Goal: Communication & Community: Answer question/provide support

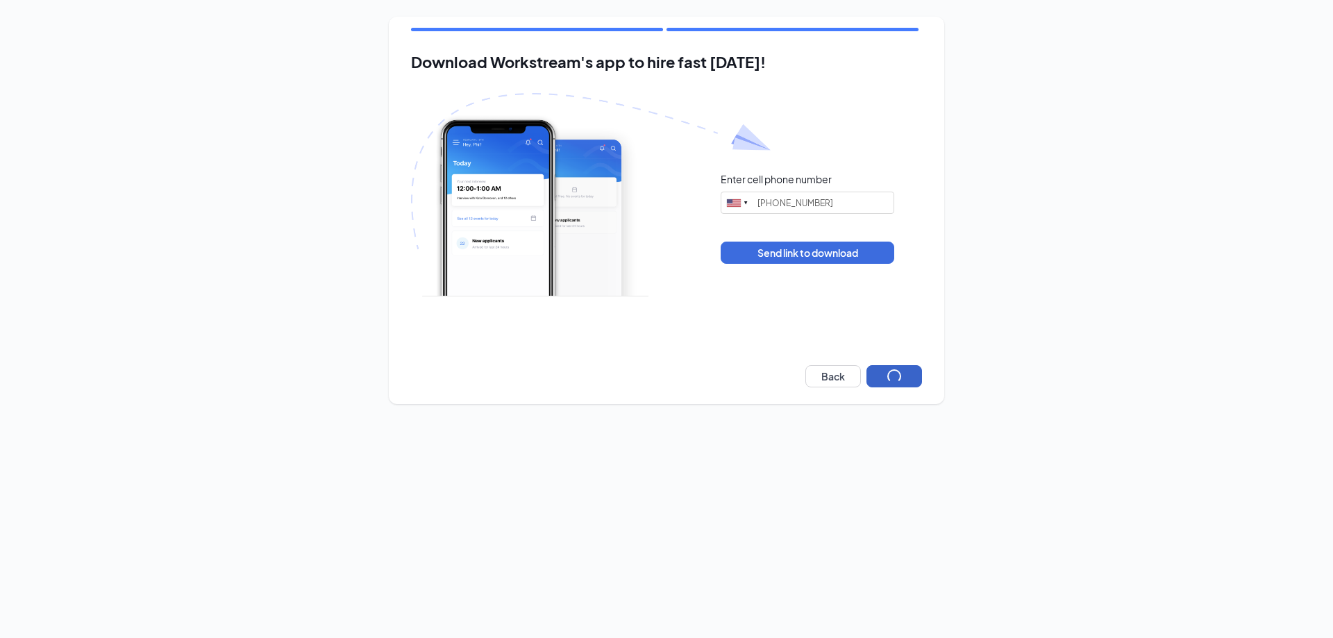
click at [884, 375] on button "button" at bounding box center [894, 376] width 56 height 22
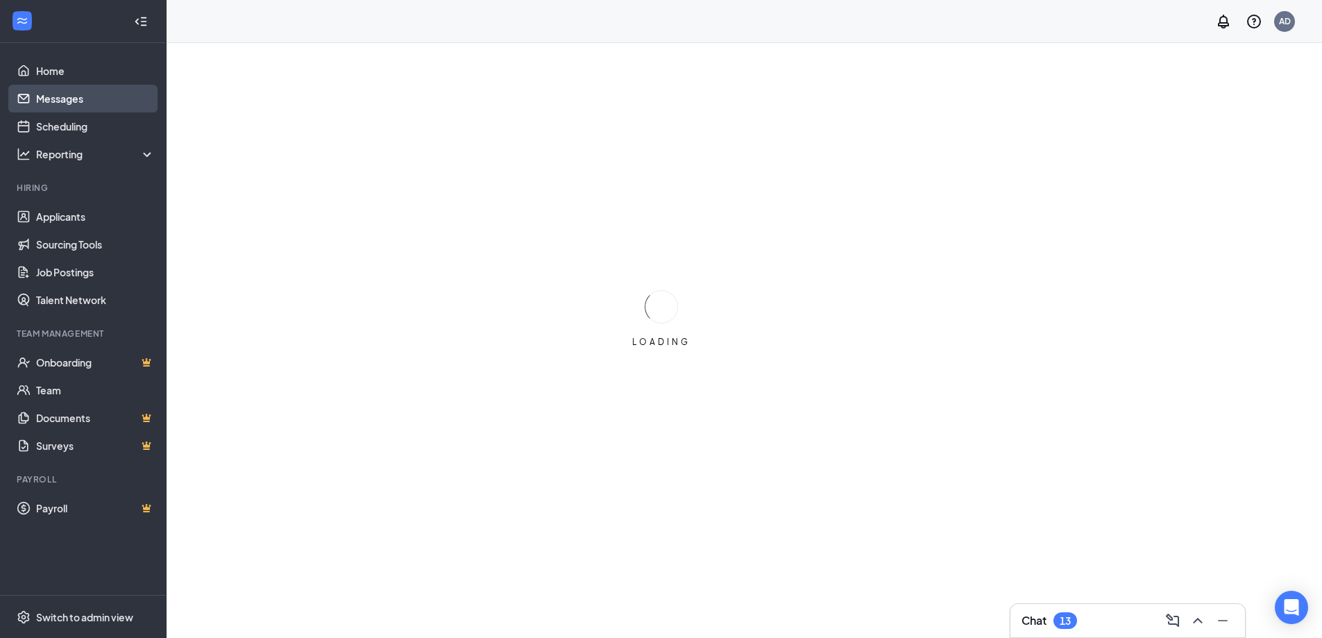
click at [56, 103] on link "Messages" at bounding box center [95, 99] width 119 height 28
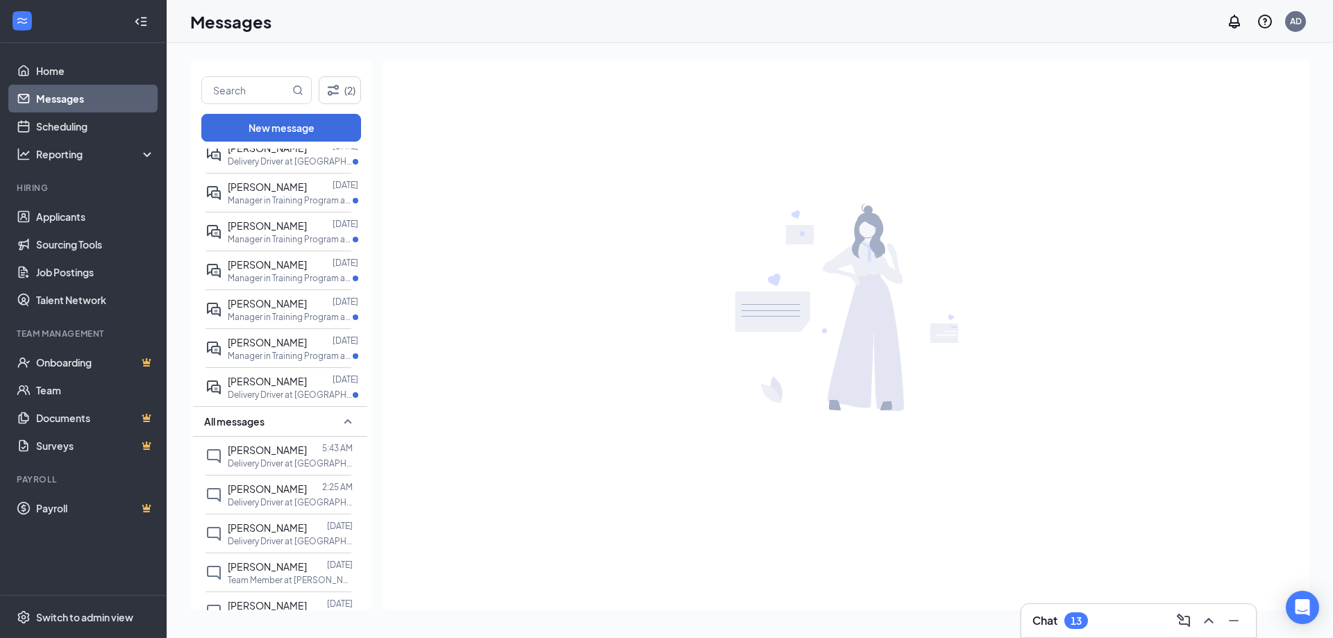
scroll to position [208, 0]
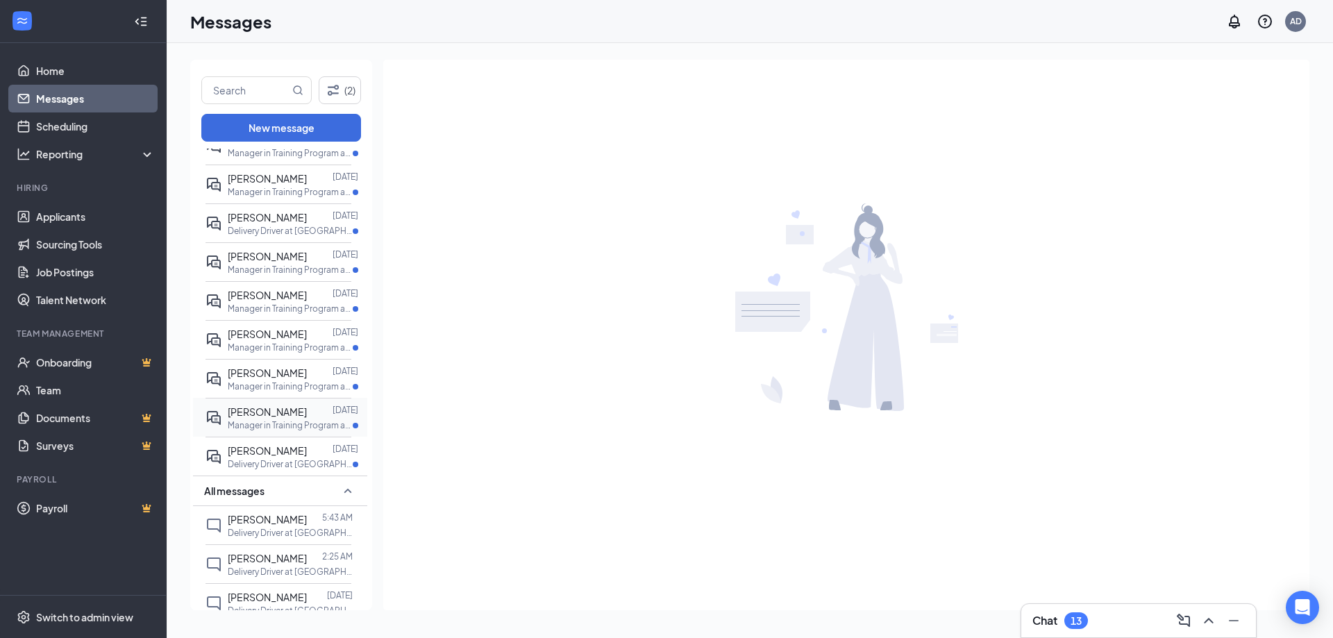
click at [278, 421] on p "Manager in Training Program at [GEOGRAPHIC_DATA] - #4282" at bounding box center [290, 425] width 125 height 12
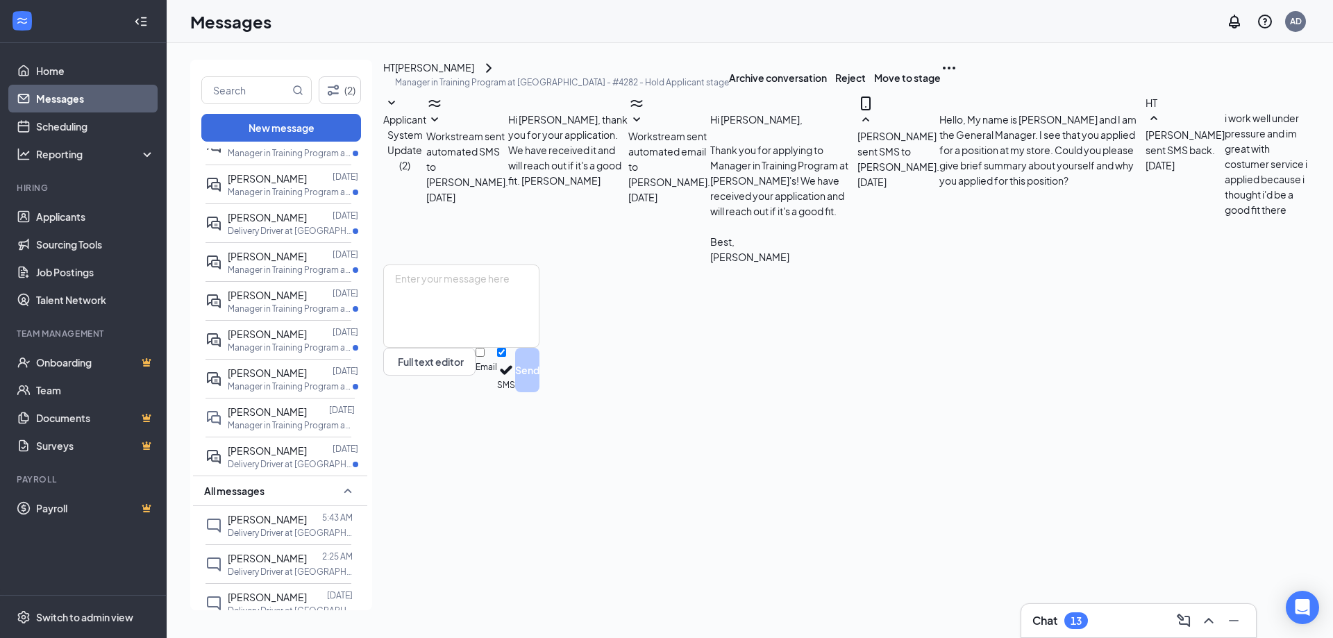
scroll to position [10, 0]
click at [487, 348] on textarea at bounding box center [461, 305] width 156 height 83
type textarea "C"
type textarea "Why did you choose to leave your last job?"
click at [539, 392] on button "Send" at bounding box center [527, 370] width 24 height 44
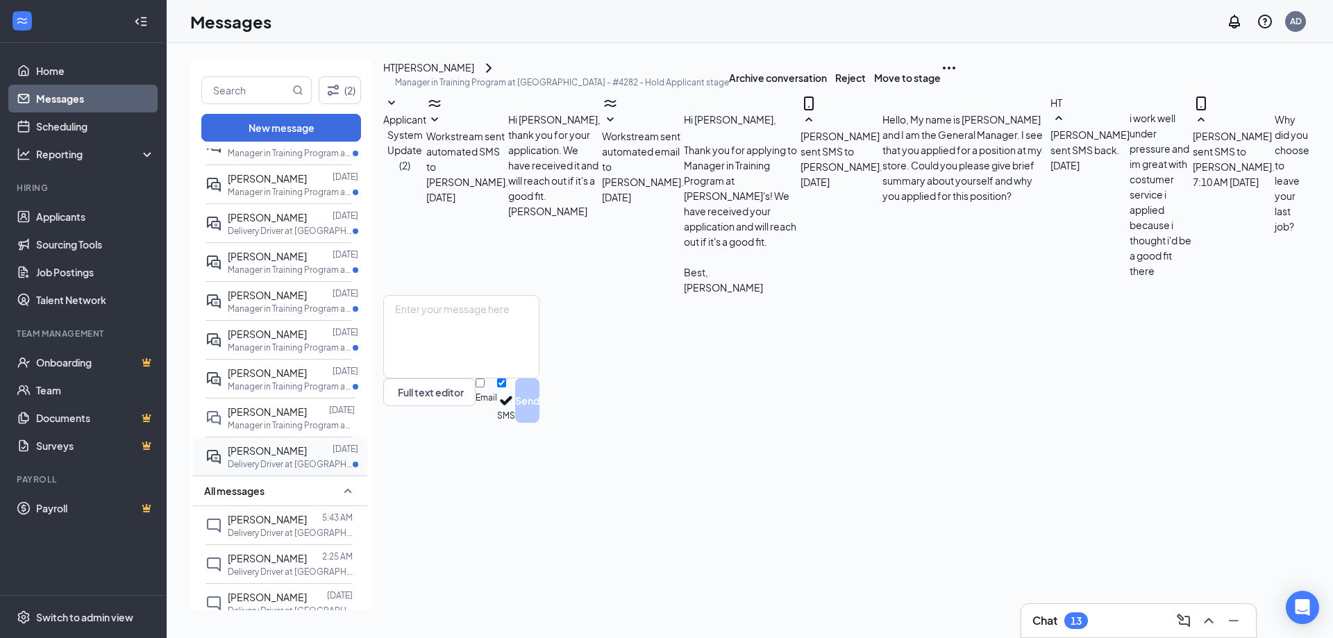
scroll to position [85, 0]
click at [264, 382] on p "Manager in Training Program at [GEOGRAPHIC_DATA] - #4282" at bounding box center [290, 386] width 125 height 12
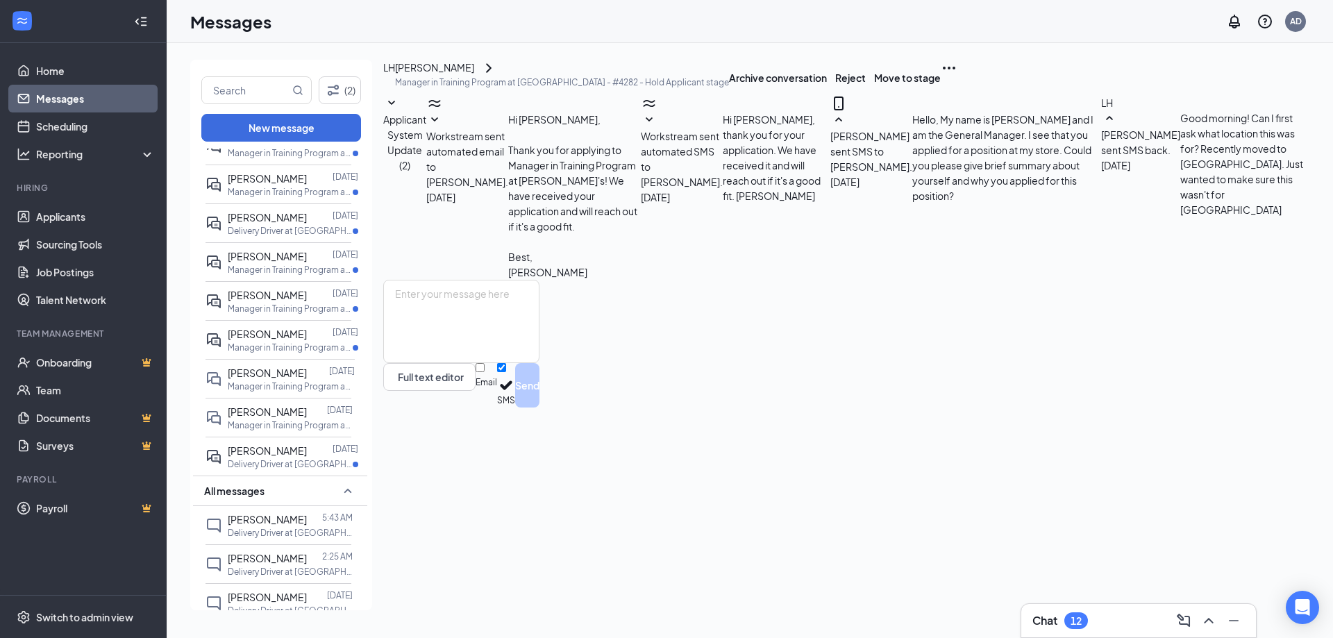
scroll to position [25, 0]
click at [539, 363] on textarea at bounding box center [461, 321] width 156 height 83
type textarea "This is for 3701 Lakeview Parkway Rowlett, Texas."
click at [539, 407] on button "Send" at bounding box center [527, 385] width 24 height 44
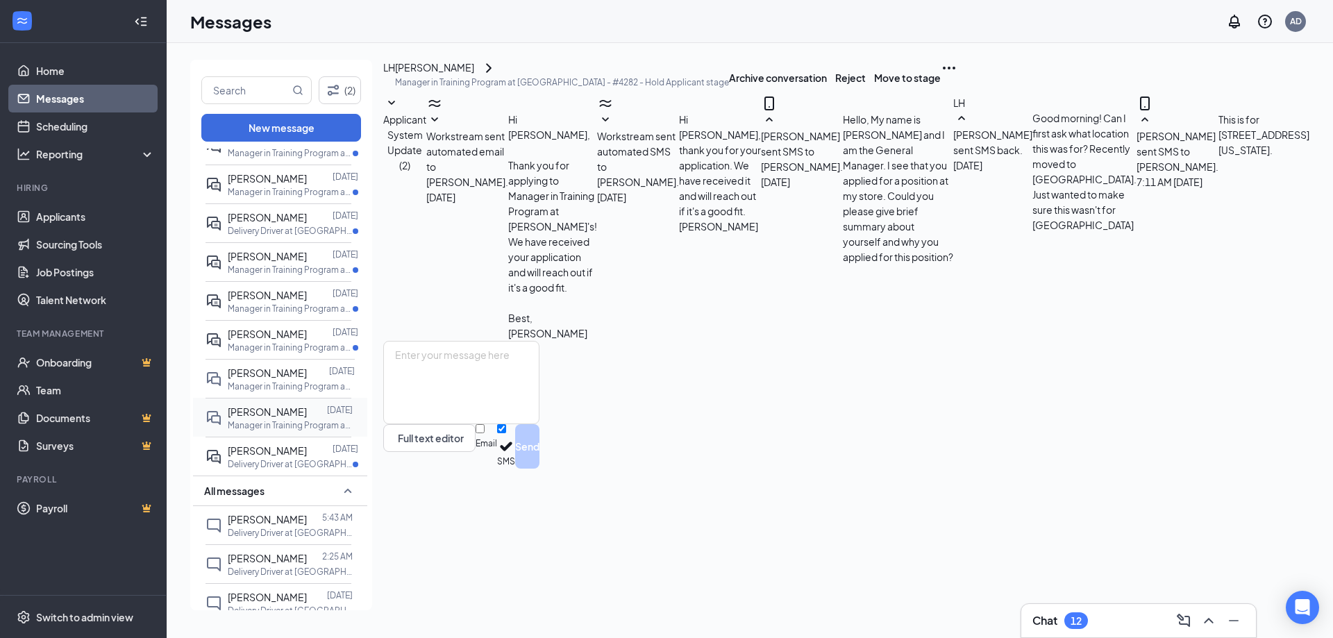
scroll to position [100, 0]
click at [256, 335] on span "[PERSON_NAME]" at bounding box center [267, 334] width 79 height 12
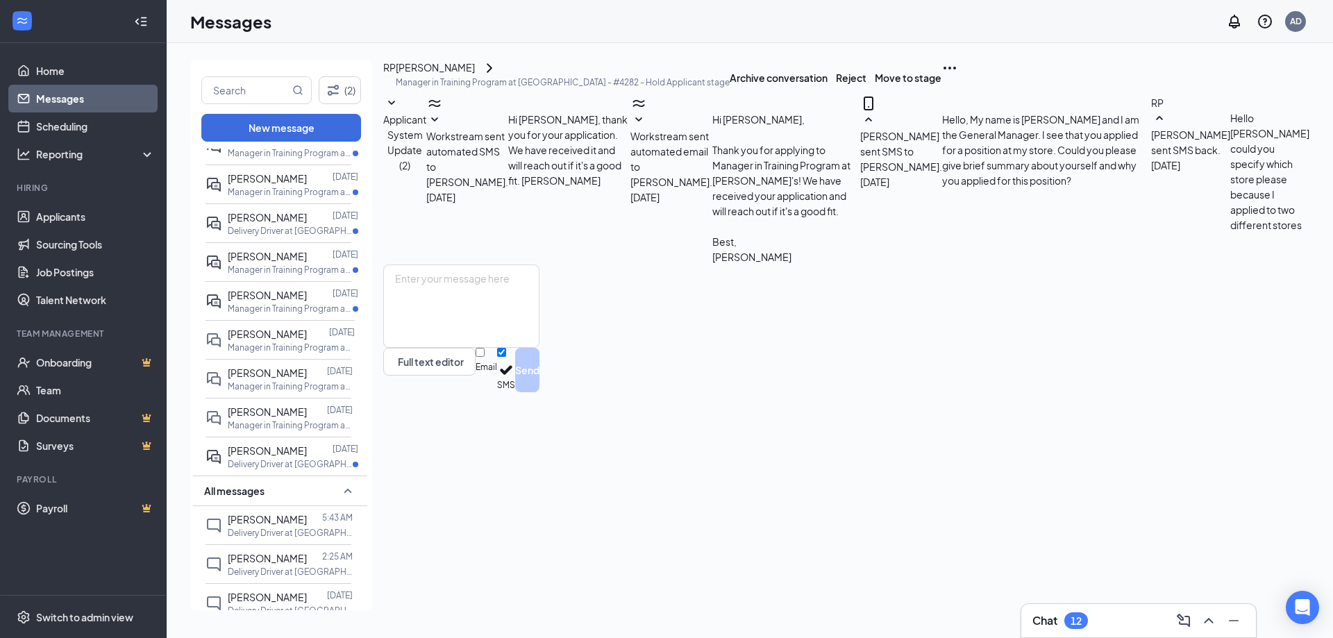
scroll to position [10, 0]
click at [539, 348] on textarea at bounding box center [461, 305] width 156 height 83
click at [267, 387] on p "Manager in Training Program at [GEOGRAPHIC_DATA] - #4282" at bounding box center [290, 386] width 125 height 12
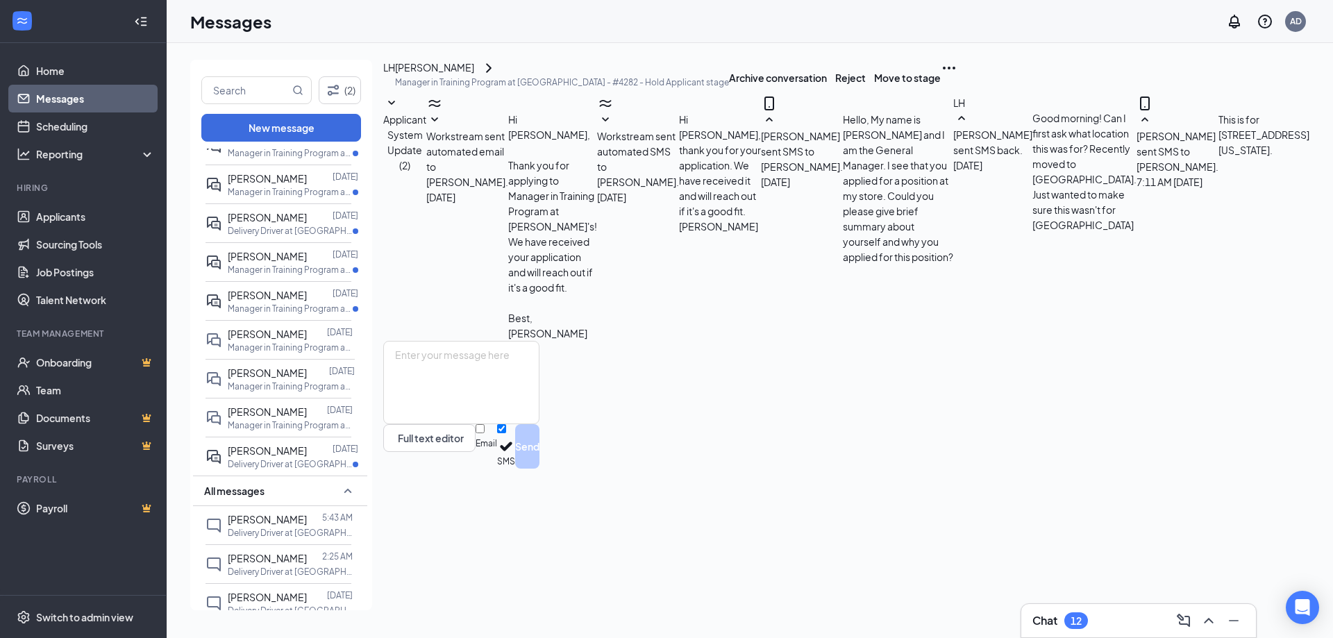
scroll to position [100, 0]
drag, startPoint x: 859, startPoint y: 441, endPoint x: 612, endPoint y: 450, distance: 247.3
click at [1136, 341] on div "Allen Duong sent SMS to Loren Hill. Today 7:11 AM This is for 3701 Lakeview Par…" at bounding box center [1222, 218] width 173 height 246
copy span "This is for 3701 Lakeview Parkway Rowlett, Texas."
click at [282, 342] on p "Manager in Training Program at [GEOGRAPHIC_DATA] - #4282" at bounding box center [290, 347] width 125 height 12
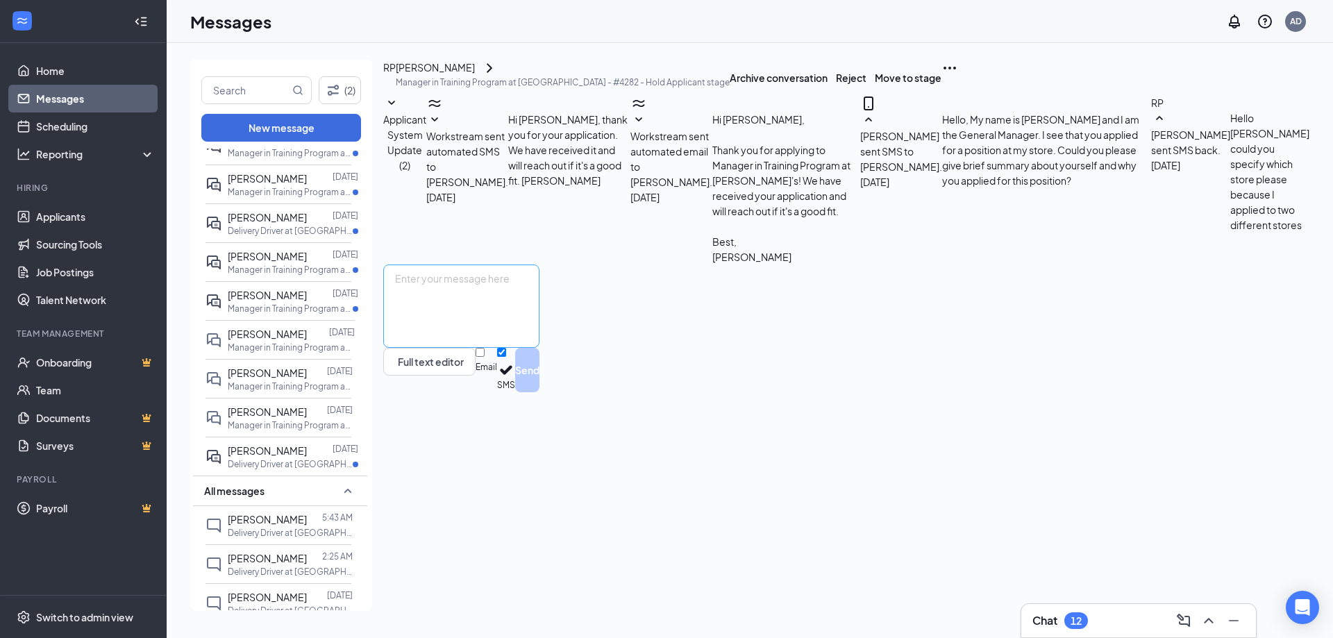
scroll to position [10, 0]
click at [539, 348] on textarea at bounding box center [461, 305] width 156 height 83
paste textarea "This is for 3701 Lakeview Parkway Rowlett, Texas."
type textarea "This is for 3701 Lakeview Parkway Rowlett, Texas."
click at [539, 392] on button "Send" at bounding box center [527, 370] width 24 height 44
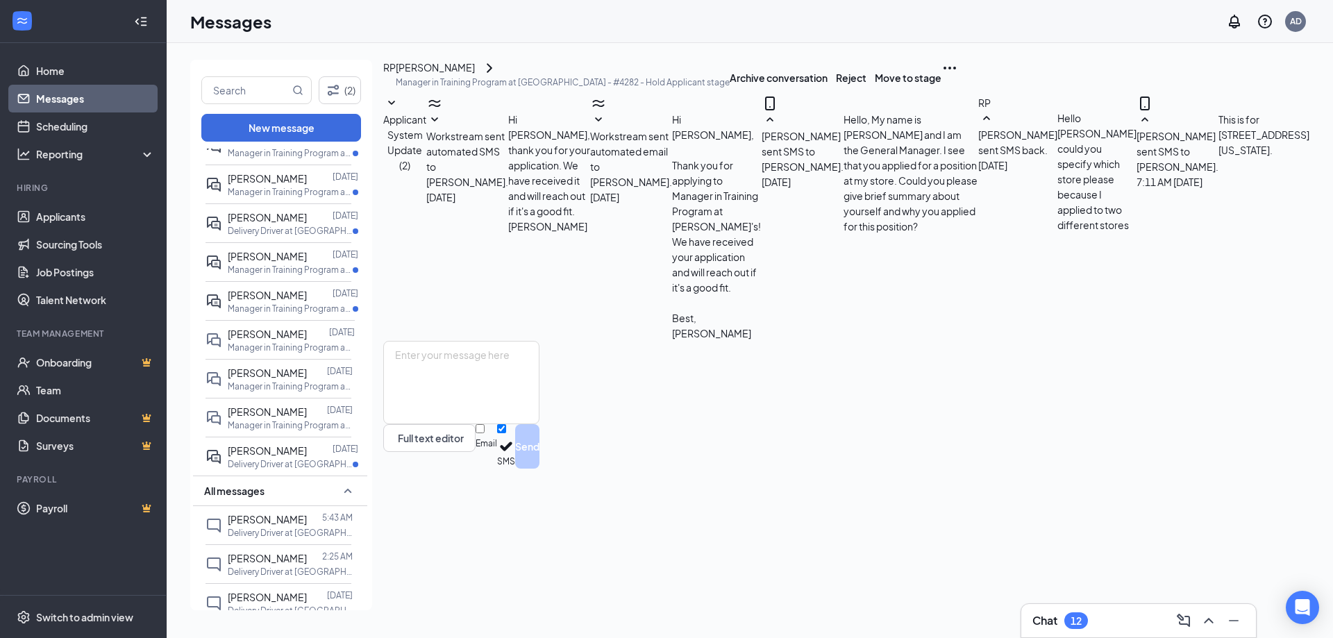
scroll to position [85, 0]
click at [280, 306] on p "Manager in Training Program at [GEOGRAPHIC_DATA] - #4282" at bounding box center [290, 309] width 125 height 12
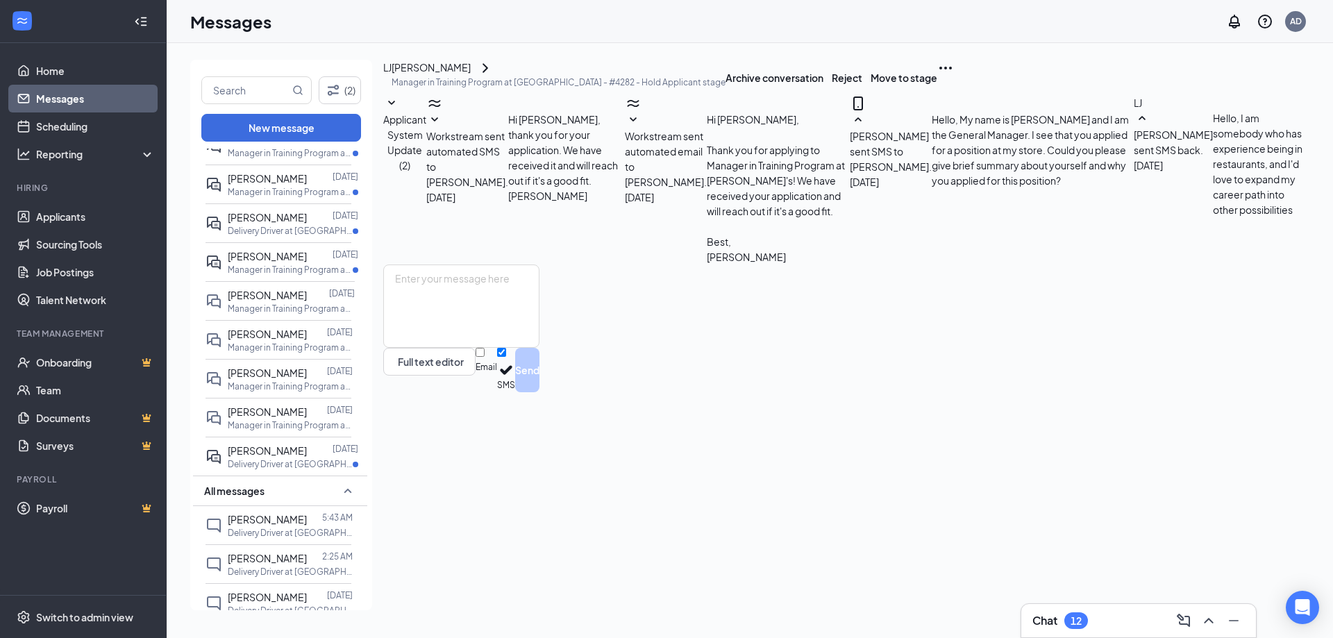
scroll to position [40, 0]
click at [493, 348] on textarea at bounding box center [461, 305] width 156 height 83
type textarea "Why did you choose to leave your last job?"
click at [539, 392] on button "Send" at bounding box center [527, 370] width 24 height 44
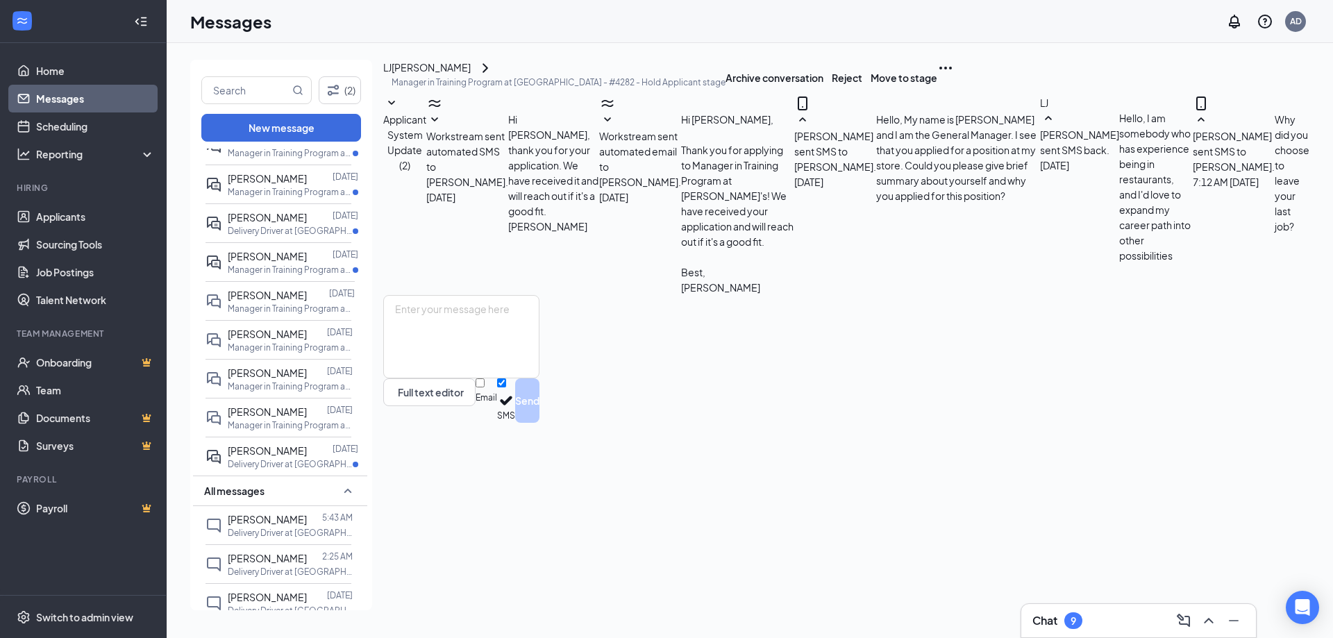
scroll to position [115, 0]
click at [276, 269] on p "Manager in Training Program at [GEOGRAPHIC_DATA] - #4282" at bounding box center [290, 270] width 125 height 12
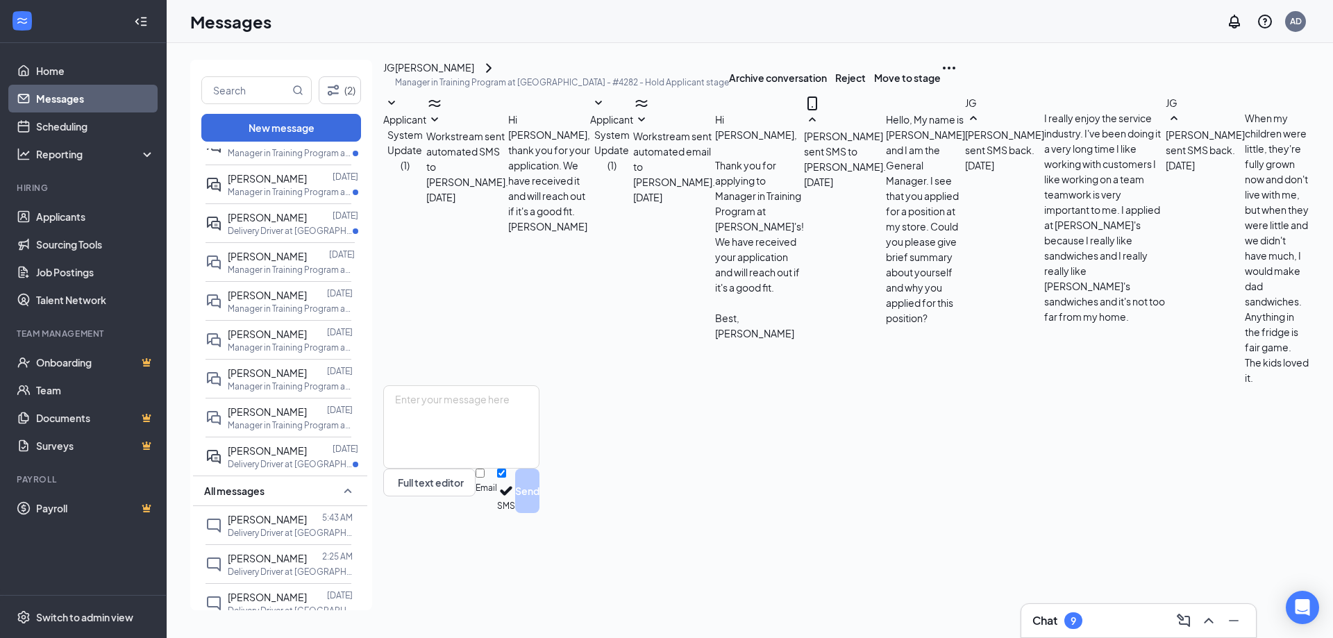
scroll to position [171, 0]
click at [517, 469] on textarea at bounding box center [461, 426] width 156 height 83
type textarea "Why did you choose to leave your last job?"
click at [539, 513] on button "Send" at bounding box center [527, 491] width 24 height 44
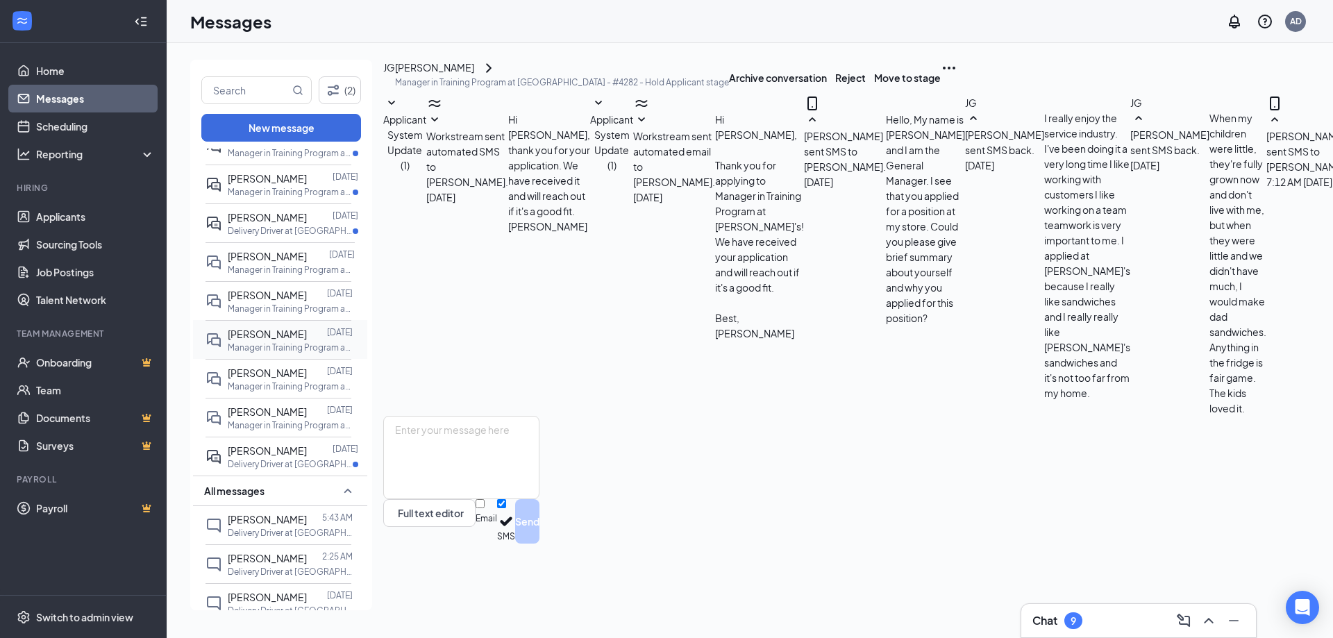
scroll to position [139, 0]
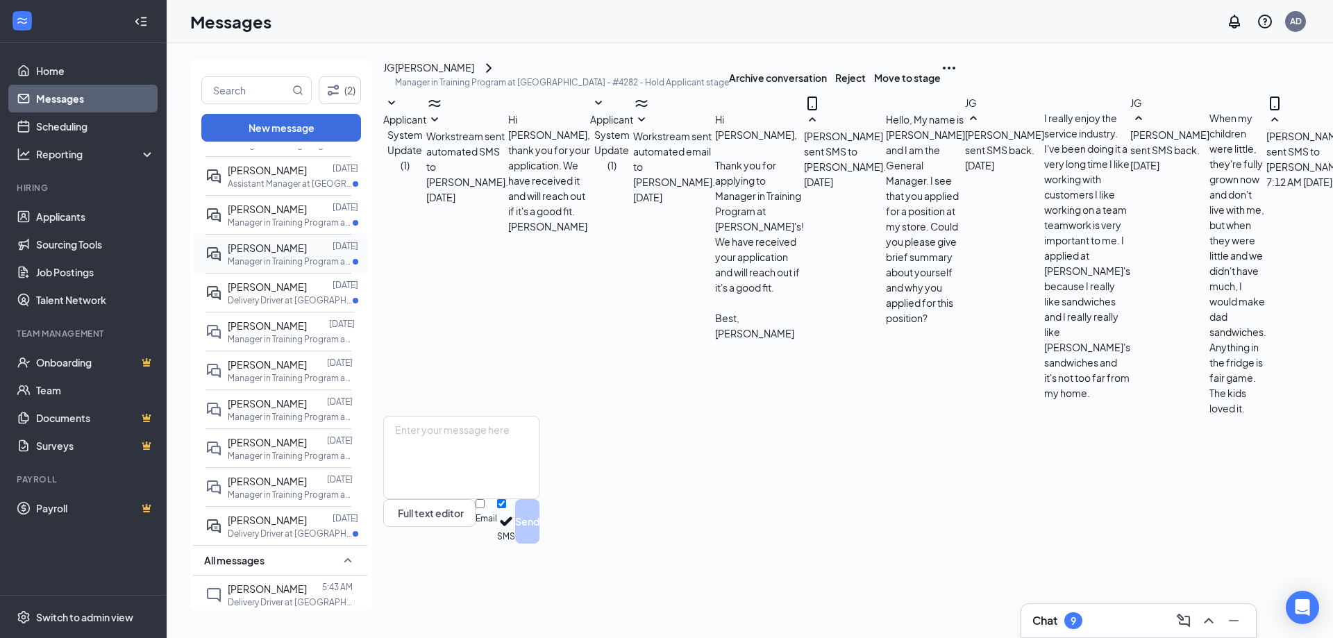
click at [258, 258] on p "Manager in Training Program at [GEOGRAPHIC_DATA] - #4282" at bounding box center [290, 261] width 125 height 12
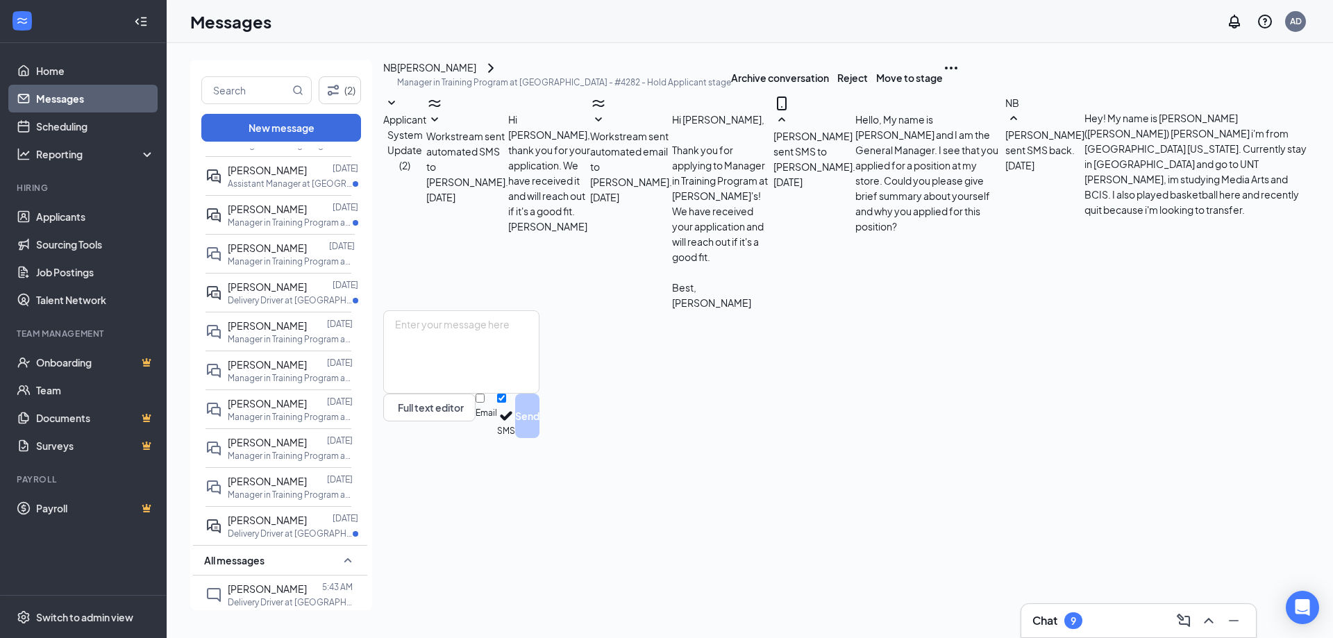
scroll to position [25, 0]
click at [470, 394] on textarea at bounding box center [461, 351] width 156 height 83
type textarea "Do you have your own car and reliable transportation/insurance?"
click at [539, 438] on button "Send" at bounding box center [527, 416] width 24 height 44
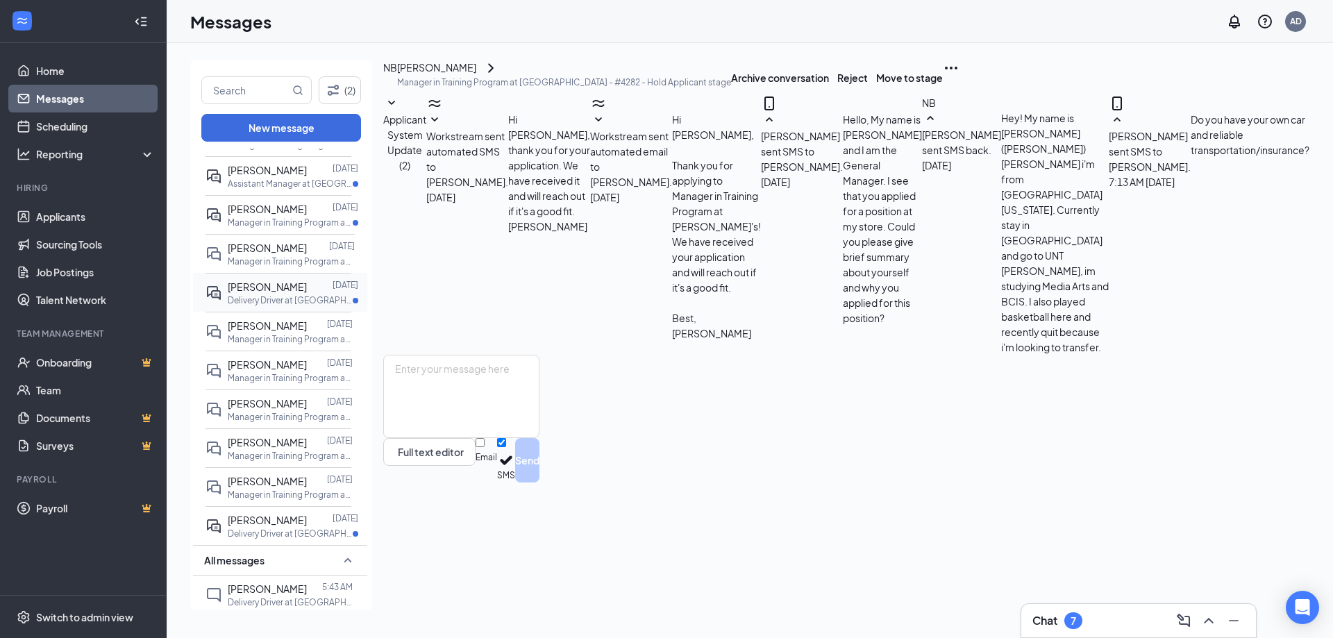
scroll to position [69, 0]
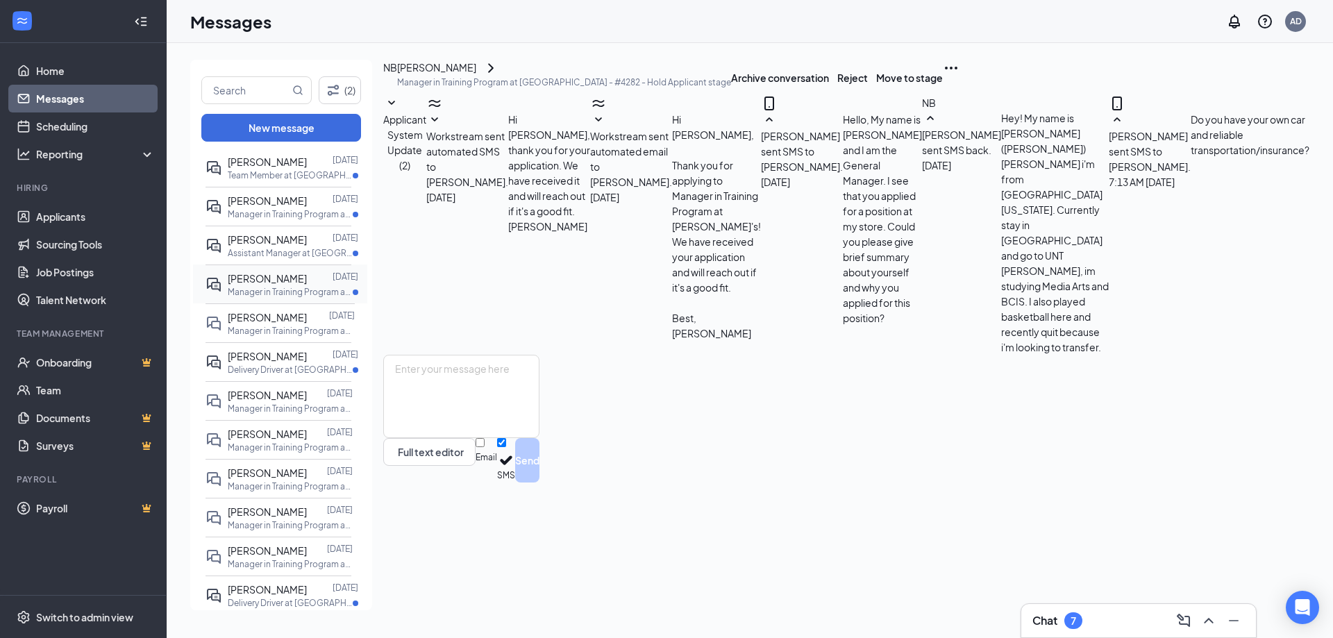
click at [259, 288] on p "Manager in Training Program at [GEOGRAPHIC_DATA] - #4282" at bounding box center [290, 292] width 125 height 12
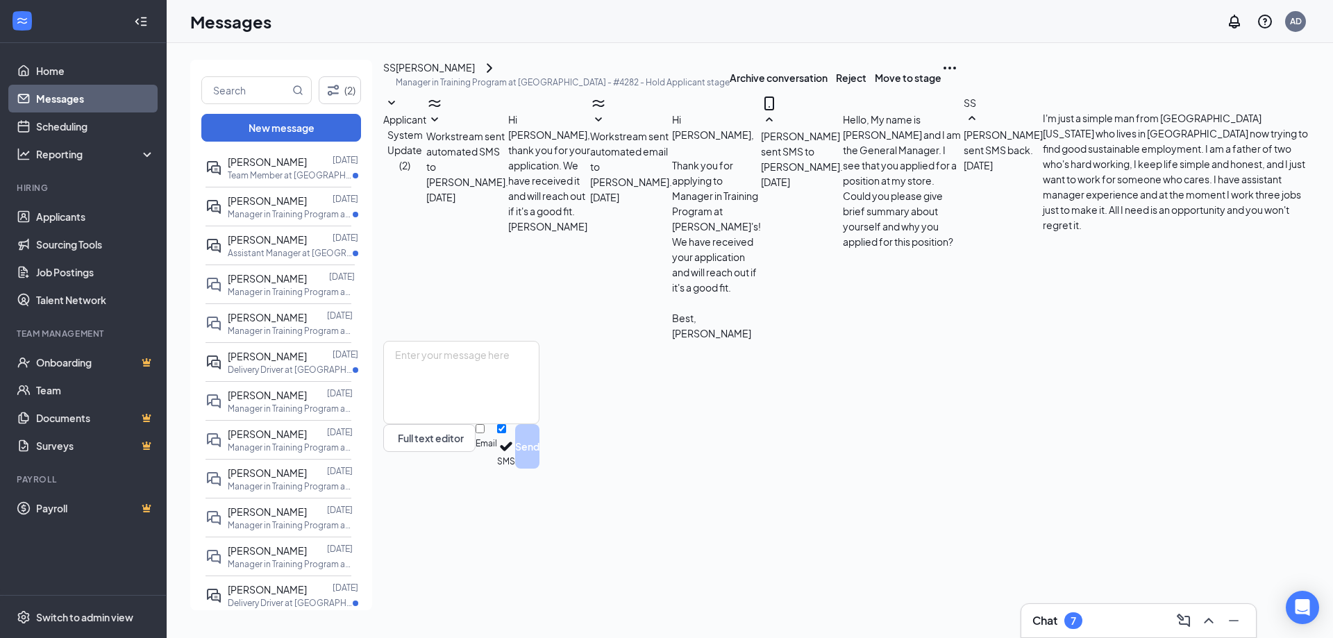
scroll to position [40, 0]
click at [498, 424] on textarea at bounding box center [461, 382] width 156 height 83
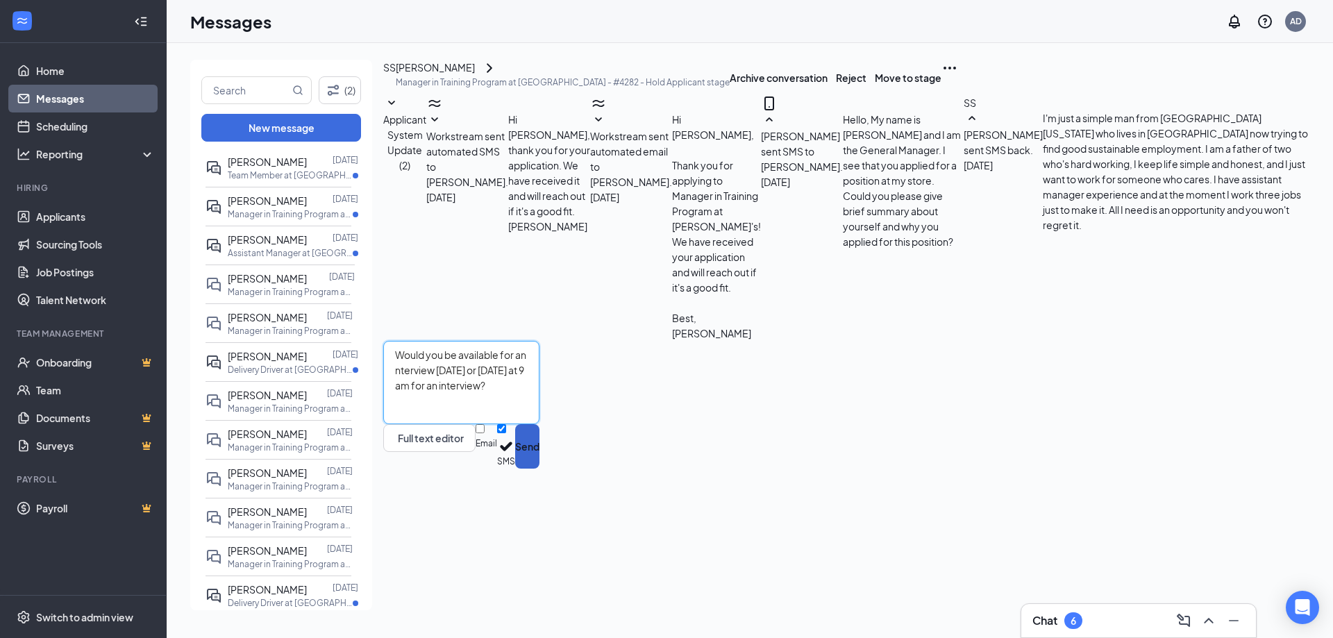
type textarea "Would you be available for an nterview this Thursday or Friday at 9 am for an i…"
click at [539, 469] on button "Send" at bounding box center [527, 446] width 24 height 44
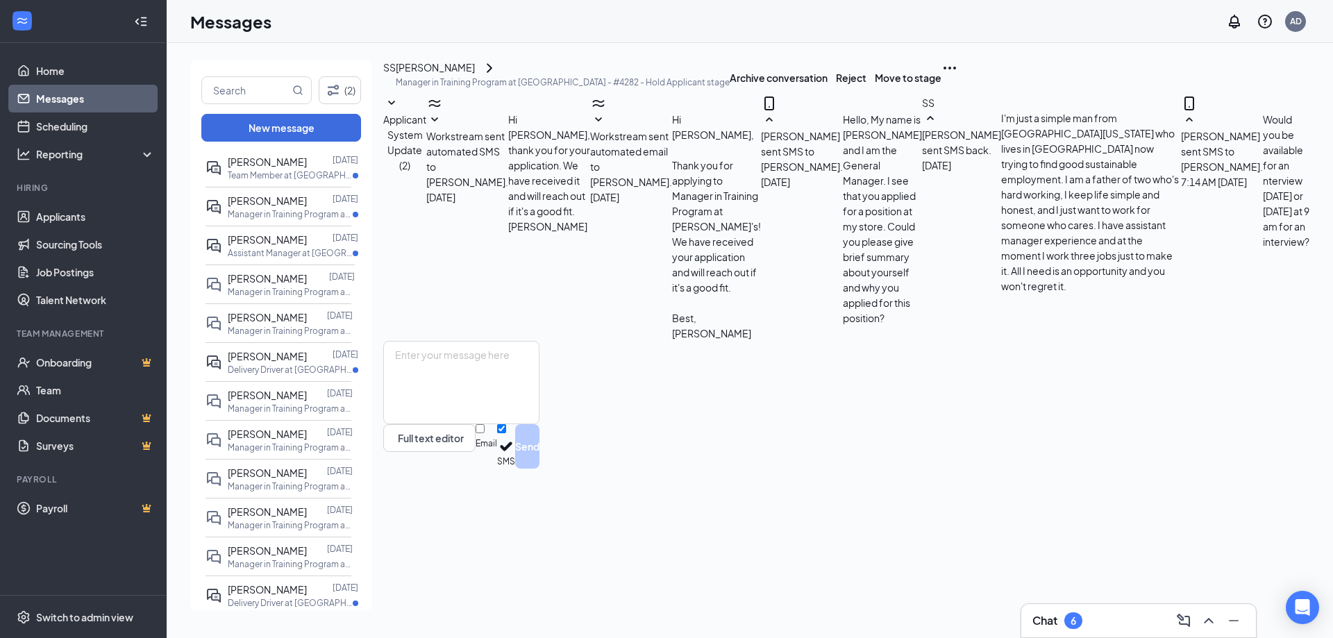
scroll to position [115, 0]
click at [269, 253] on p "Assistant Manager at [GEOGRAPHIC_DATA] - #4282" at bounding box center [290, 253] width 125 height 12
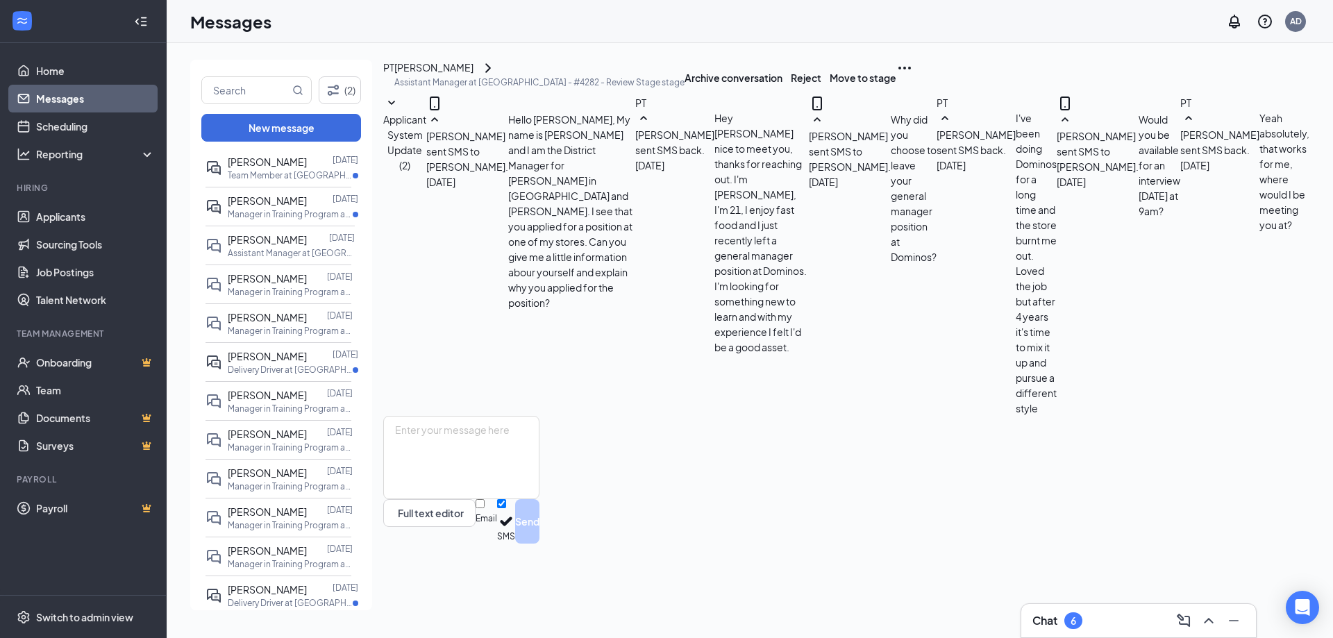
scroll to position [298, 0]
click at [521, 499] on textarea at bounding box center [461, 457] width 156 height 83
paste textarea "This is for 3701 Lakeview Parkway Rowlett, Texas."
type textarea "This is for 3701 Lakeview Parkway Rowlett, Texas."
click at [539, 543] on button "Send" at bounding box center [527, 521] width 24 height 44
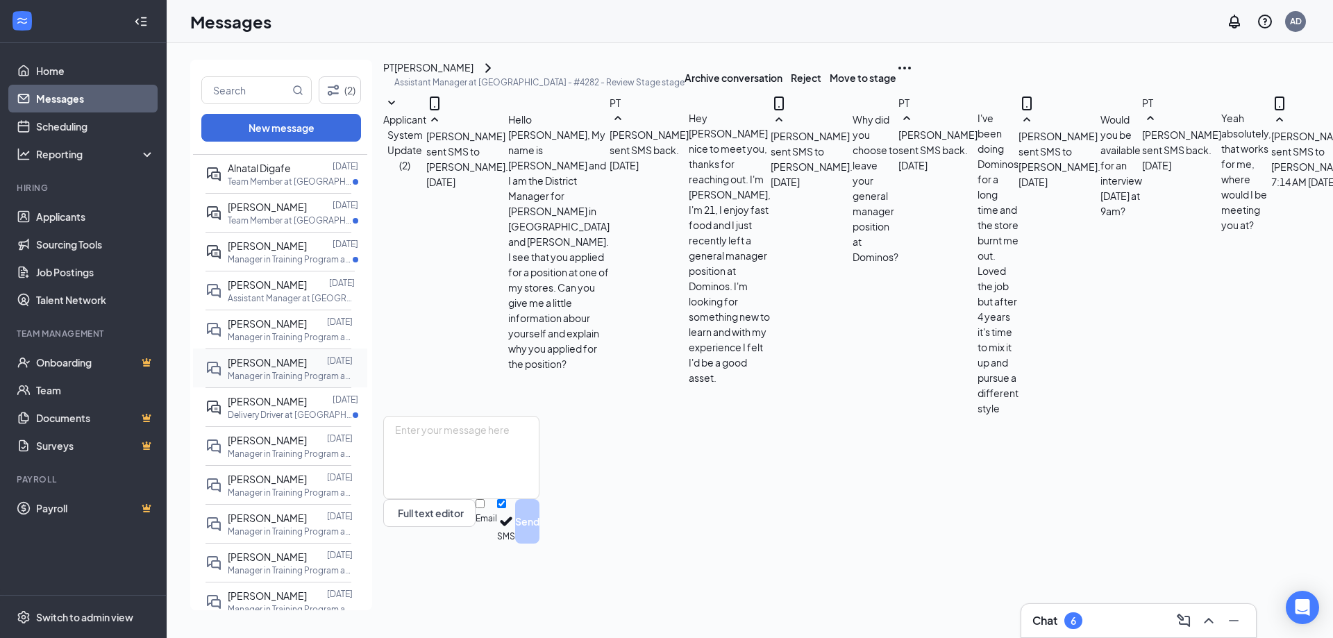
scroll to position [0, 0]
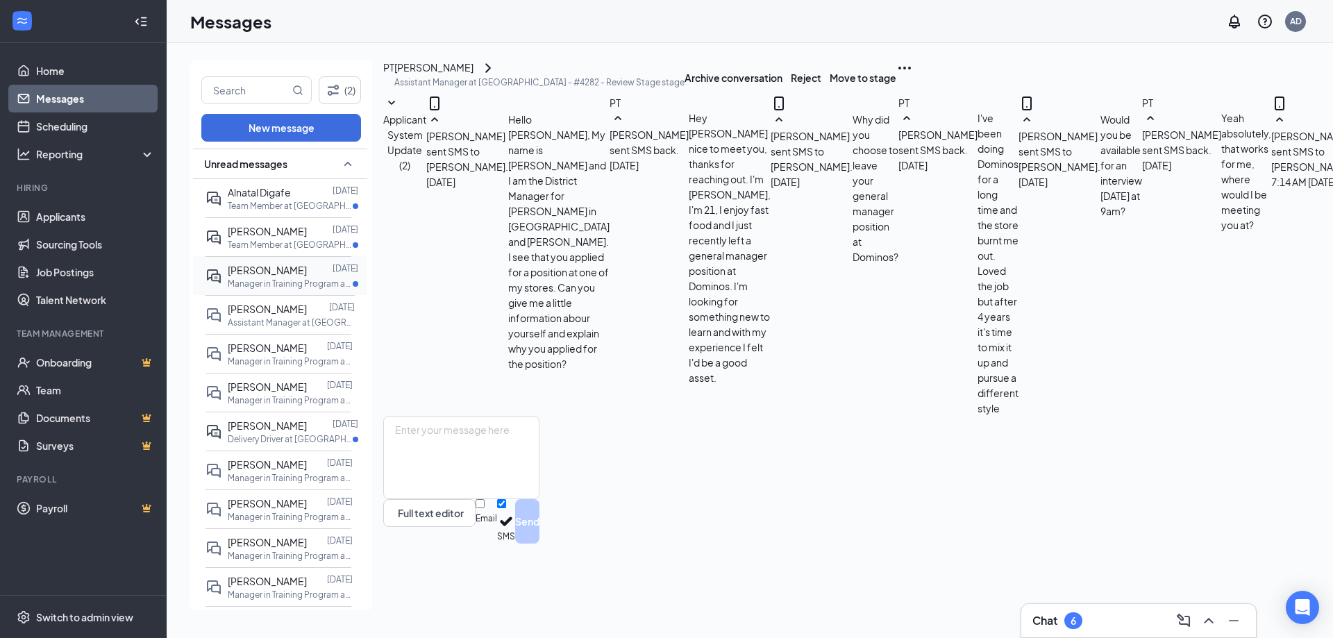
click at [268, 279] on p "Manager in Training Program at [GEOGRAPHIC_DATA] - #4282" at bounding box center [290, 284] width 125 height 12
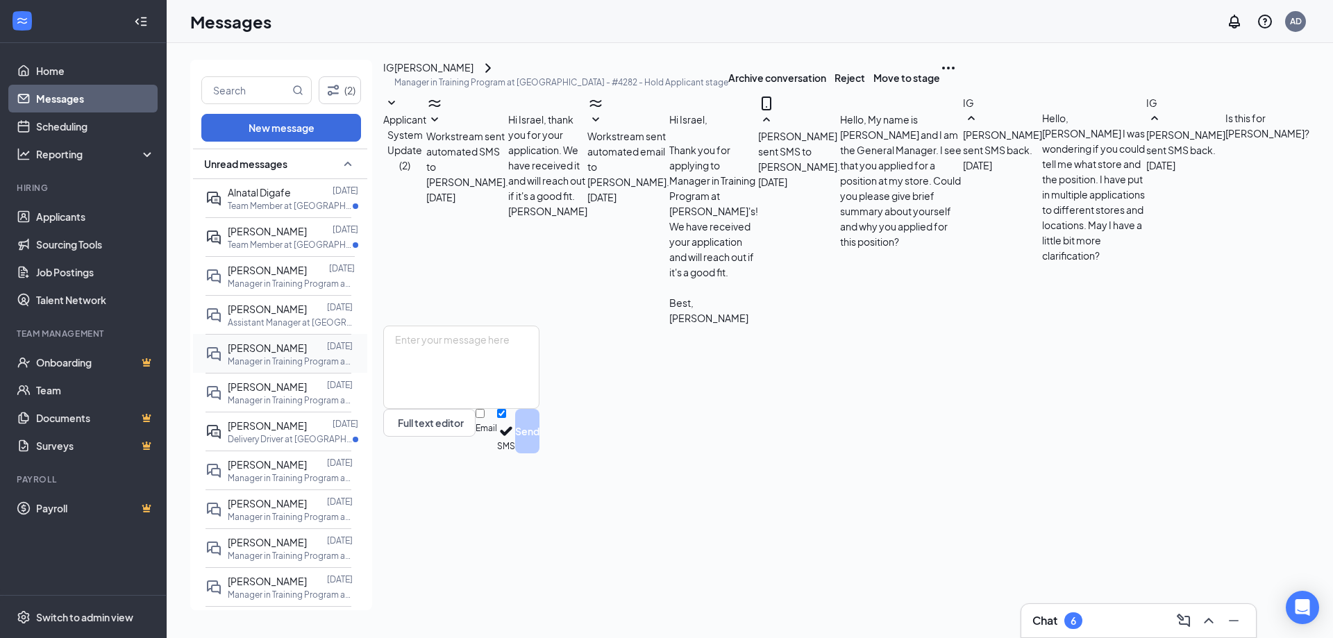
scroll to position [100, 0]
click at [488, 409] on textarea at bounding box center [461, 367] width 156 height 83
paste textarea "This is for 3701 Lakeview Parkway Rowlett, Texas."
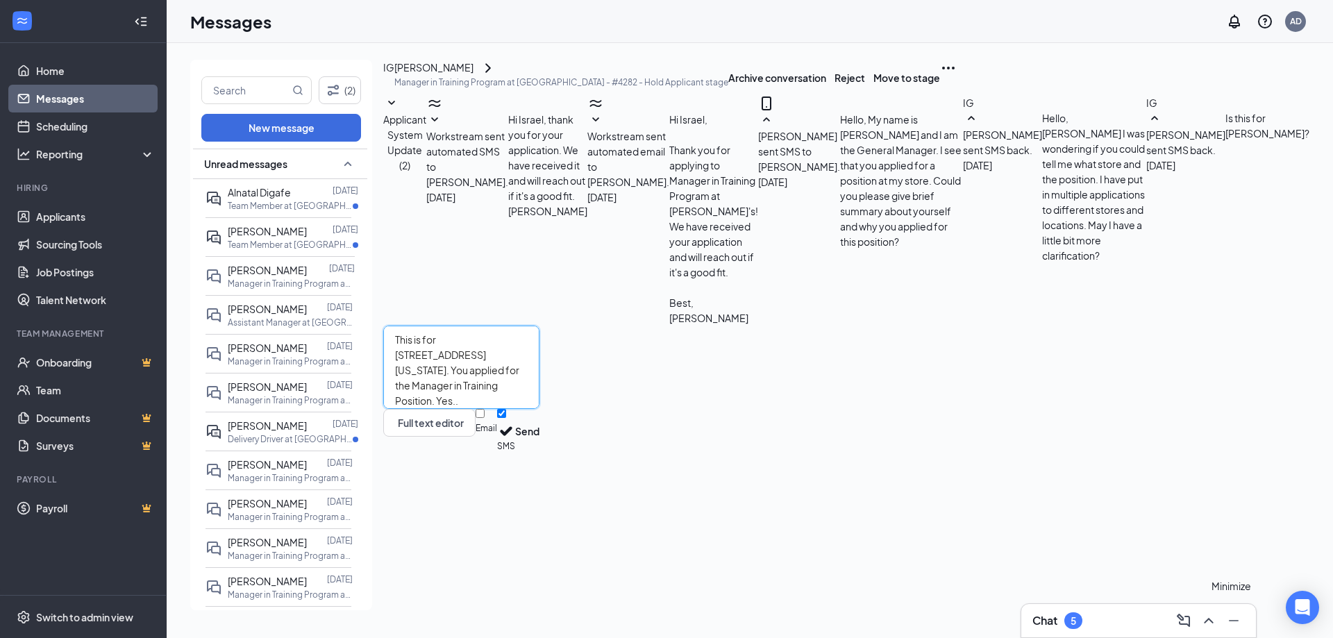
type textarea "This is for 3701 Lakeview Parkway Rowlett, Texas. You applied for the Manager i…"
click at [1242, 580] on div "Minimize" at bounding box center [1231, 585] width 40 height 15
click at [539, 453] on button "Send" at bounding box center [527, 431] width 24 height 44
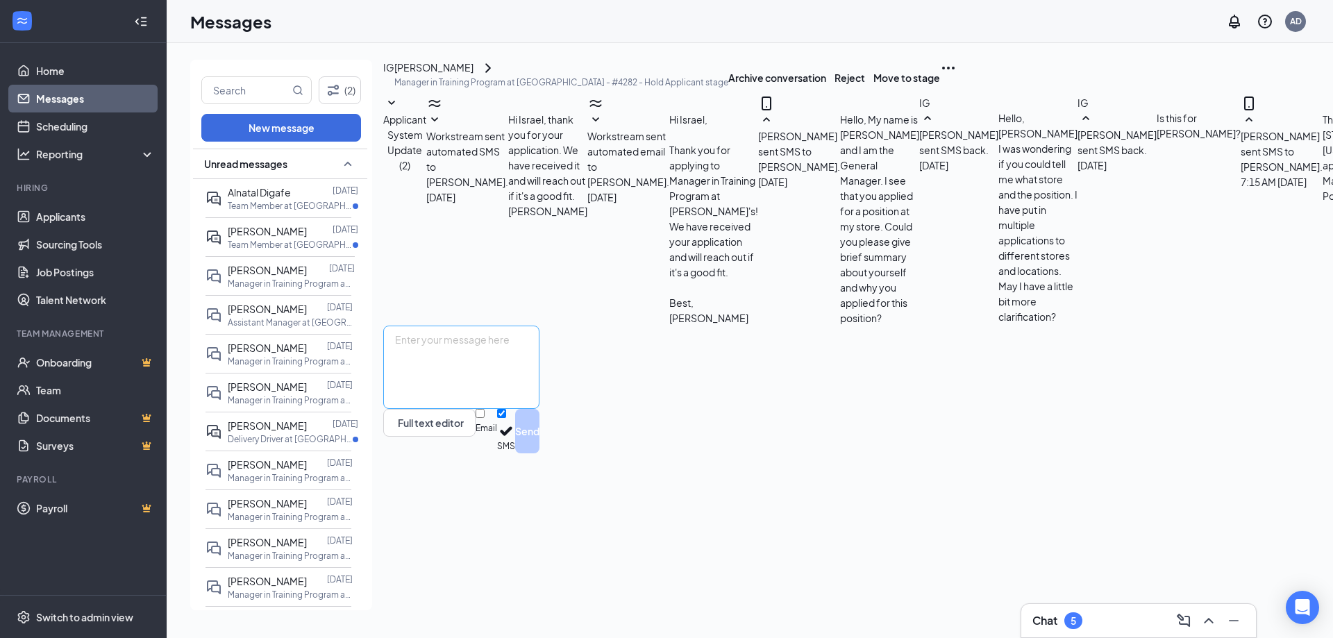
scroll to position [175, 0]
click at [256, 233] on span "Liliana Palacios" at bounding box center [267, 231] width 79 height 12
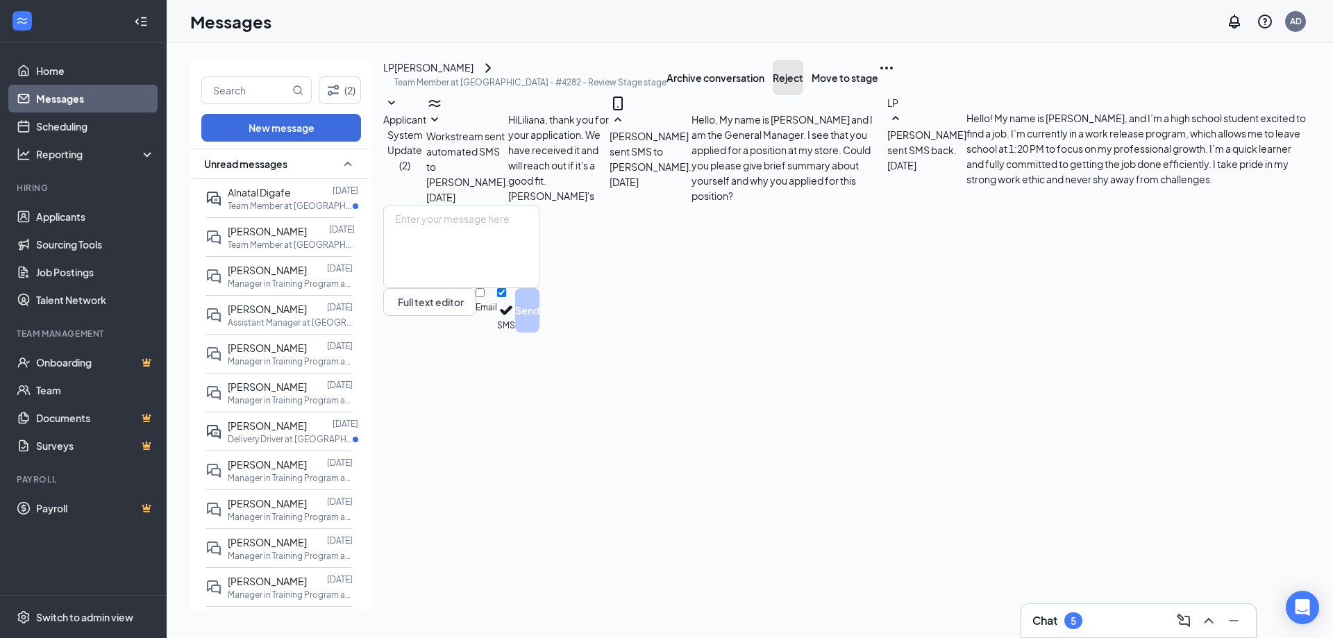
click at [803, 95] on button "Reject" at bounding box center [788, 77] width 31 height 35
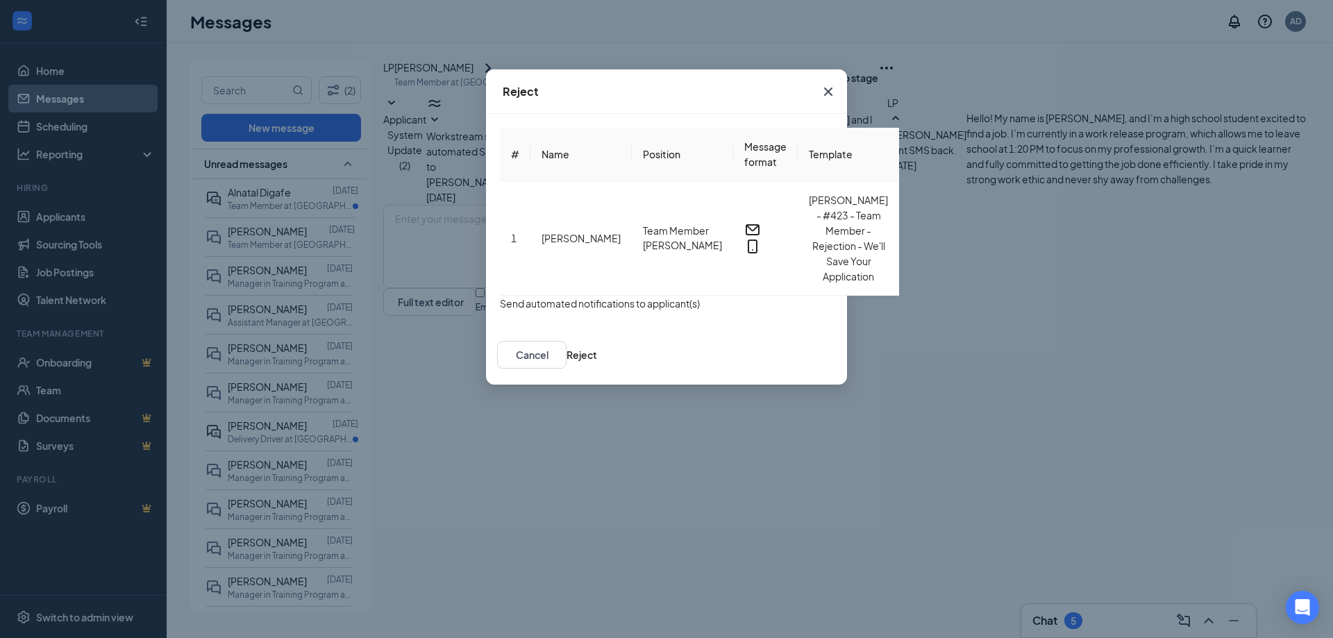
click at [836, 87] on icon "Cross" at bounding box center [828, 91] width 17 height 17
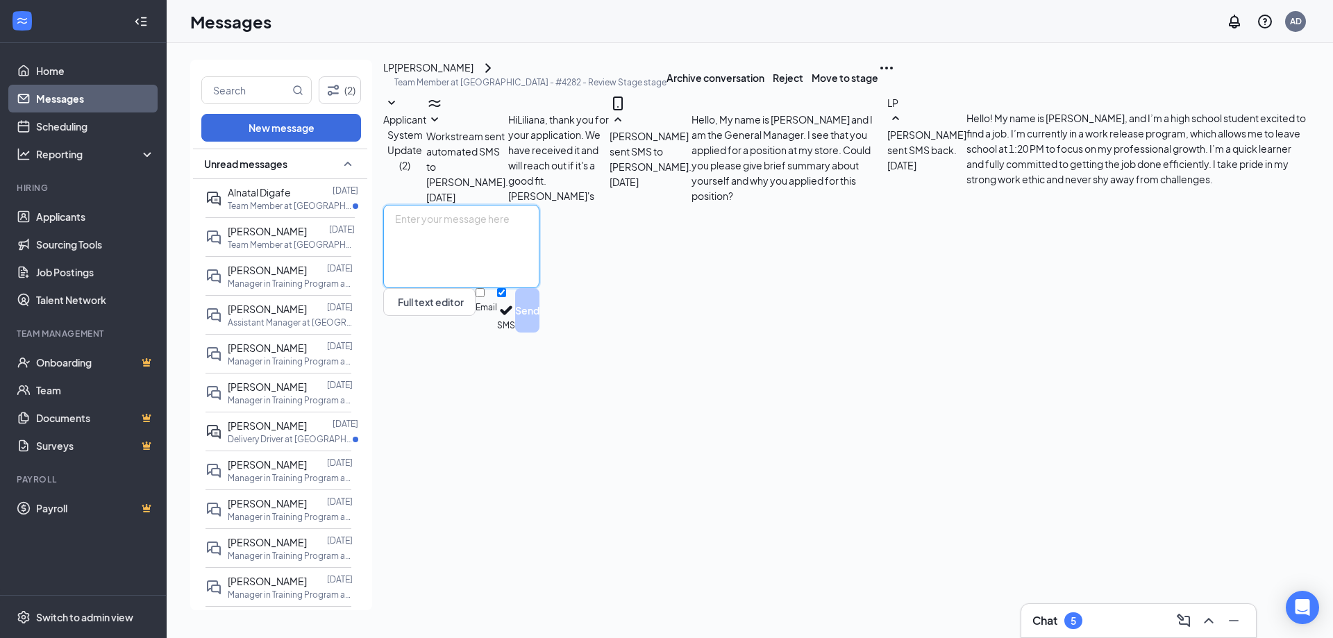
click at [523, 288] on textarea at bounding box center [461, 246] width 156 height 83
click at [803, 92] on button "Reject" at bounding box center [788, 77] width 31 height 35
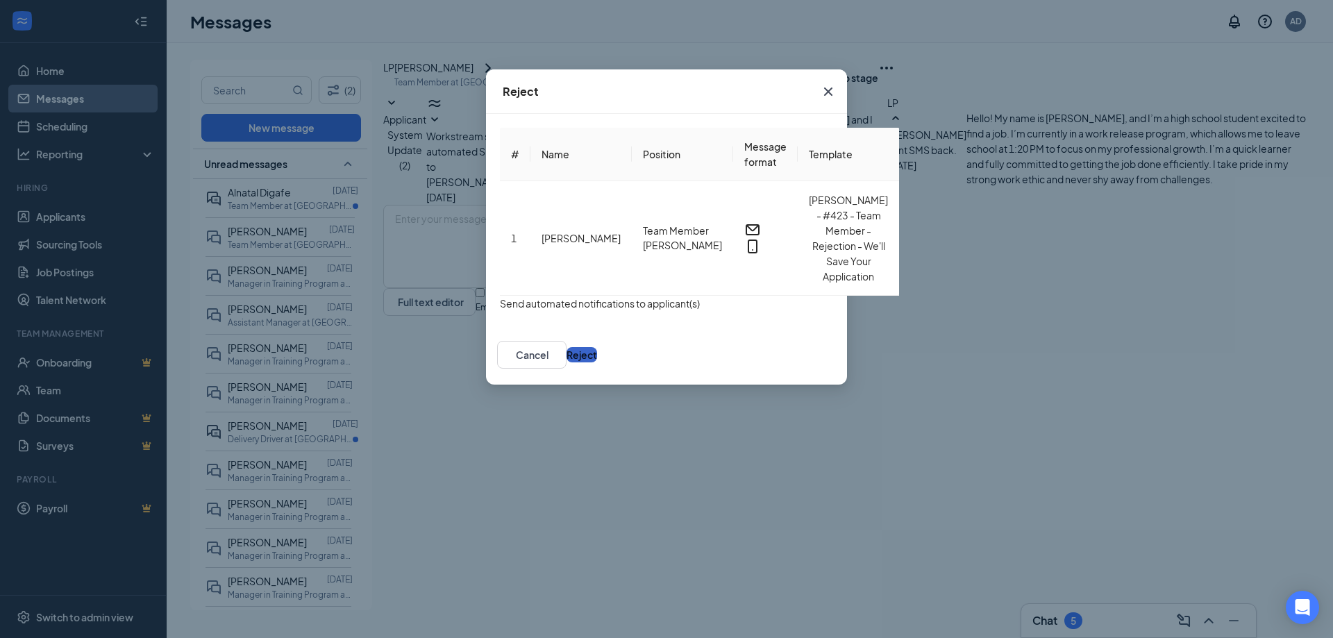
click at [597, 347] on button "Reject" at bounding box center [581, 354] width 31 height 15
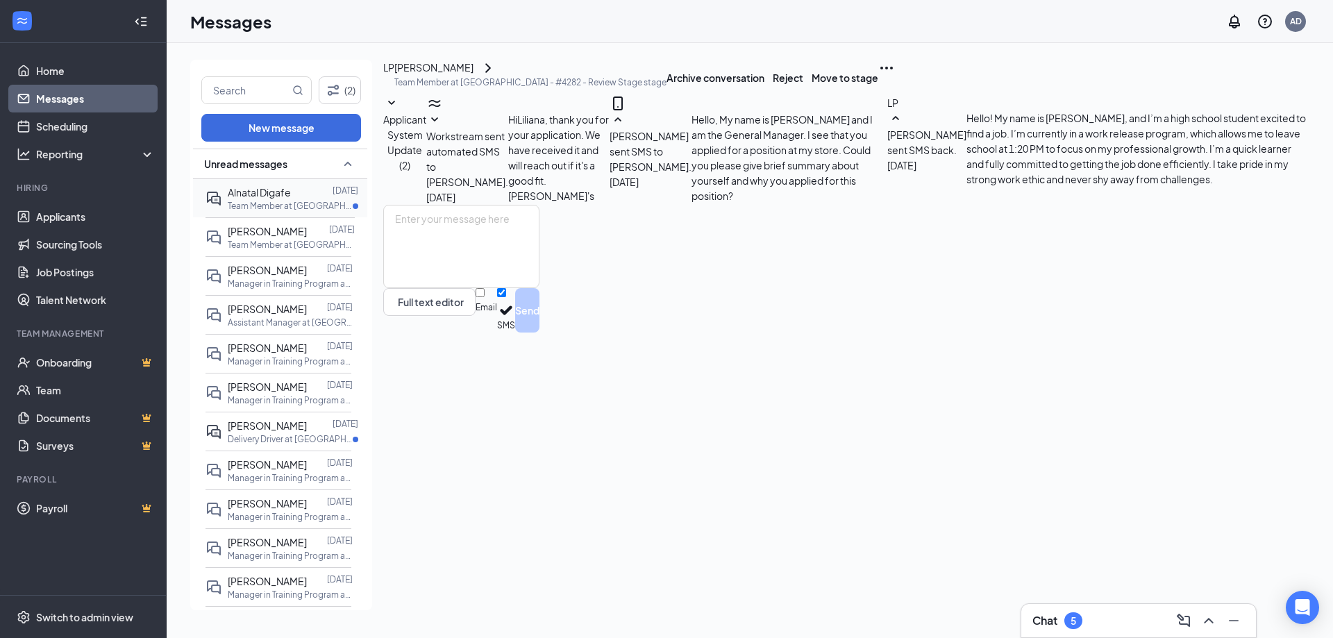
click at [262, 202] on p "Team Member at Rowlett - #4282" at bounding box center [290, 206] width 125 height 12
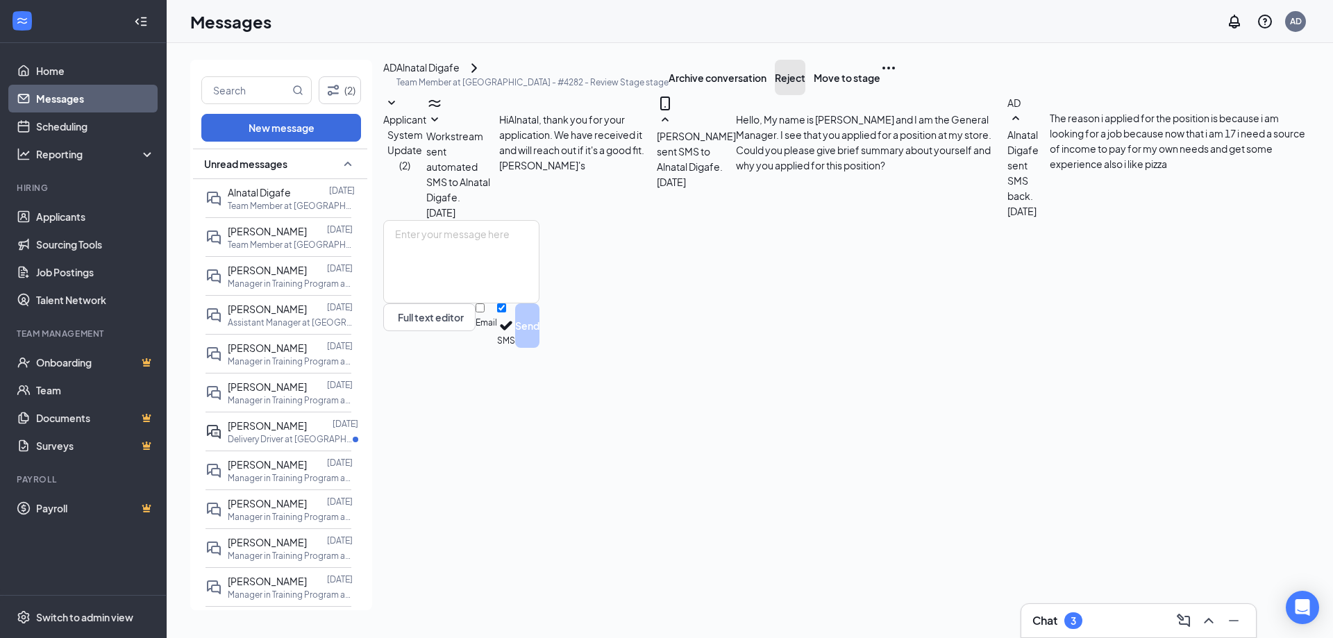
click at [805, 94] on button "Reject" at bounding box center [790, 77] width 31 height 35
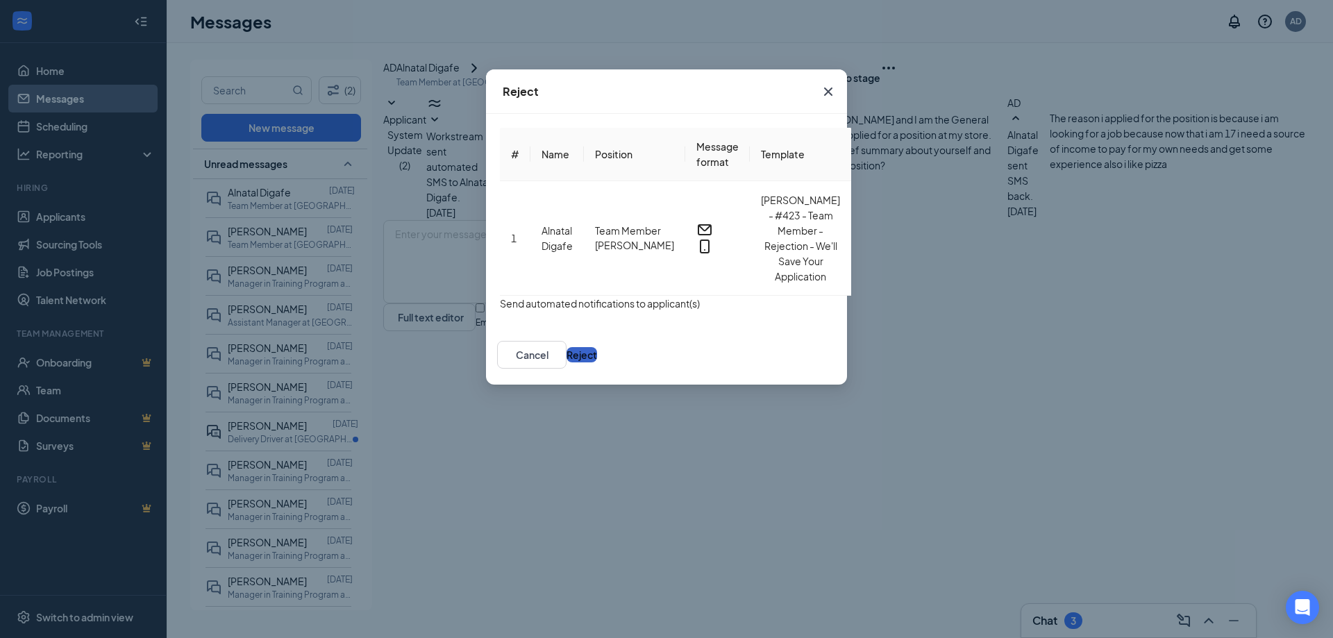
click at [597, 347] on button "Reject" at bounding box center [581, 354] width 31 height 15
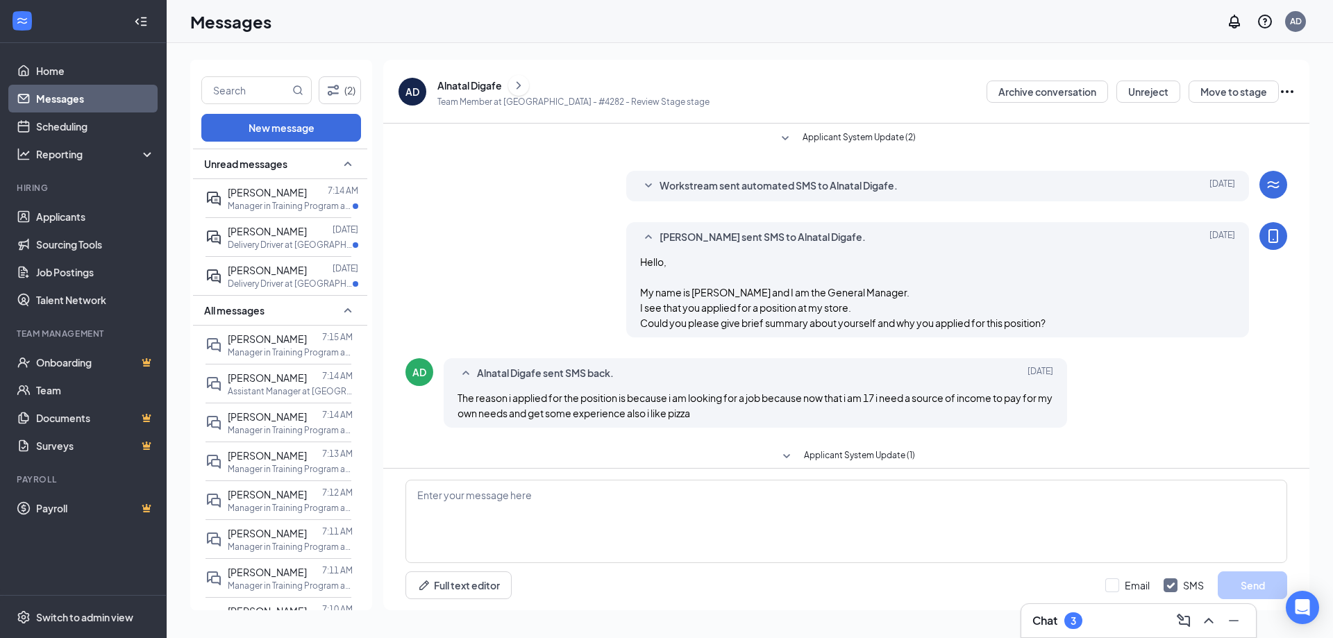
scroll to position [14, 0]
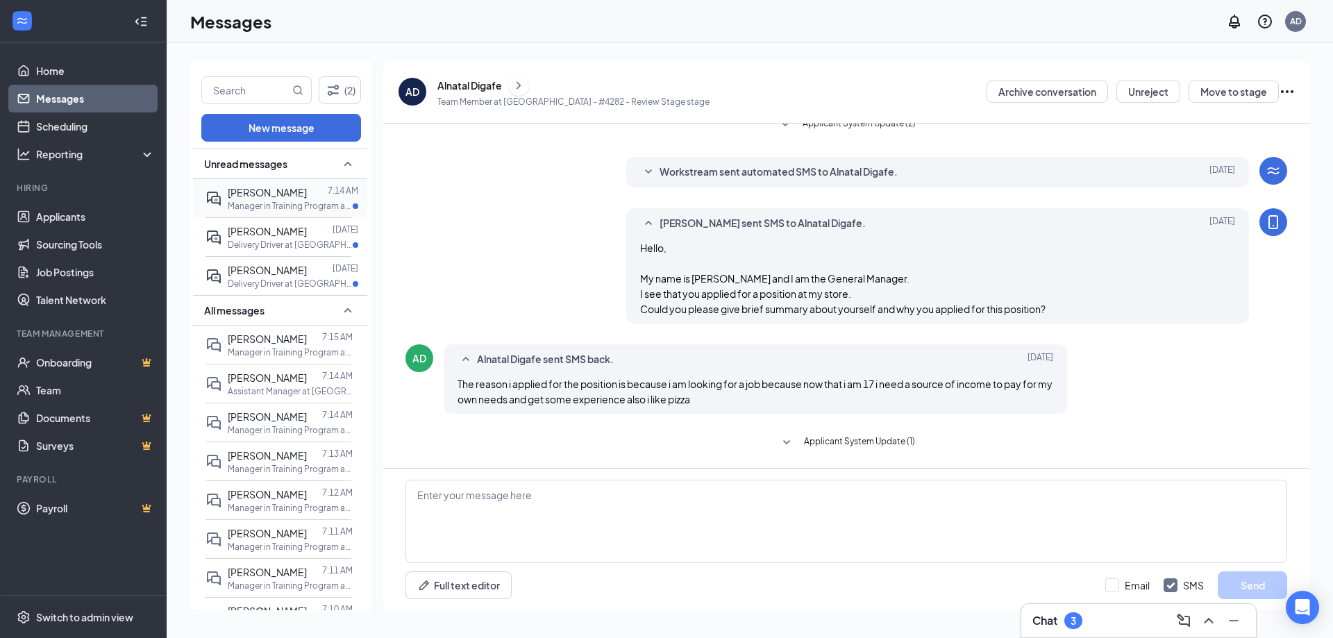
click at [307, 192] on div at bounding box center [317, 192] width 21 height 15
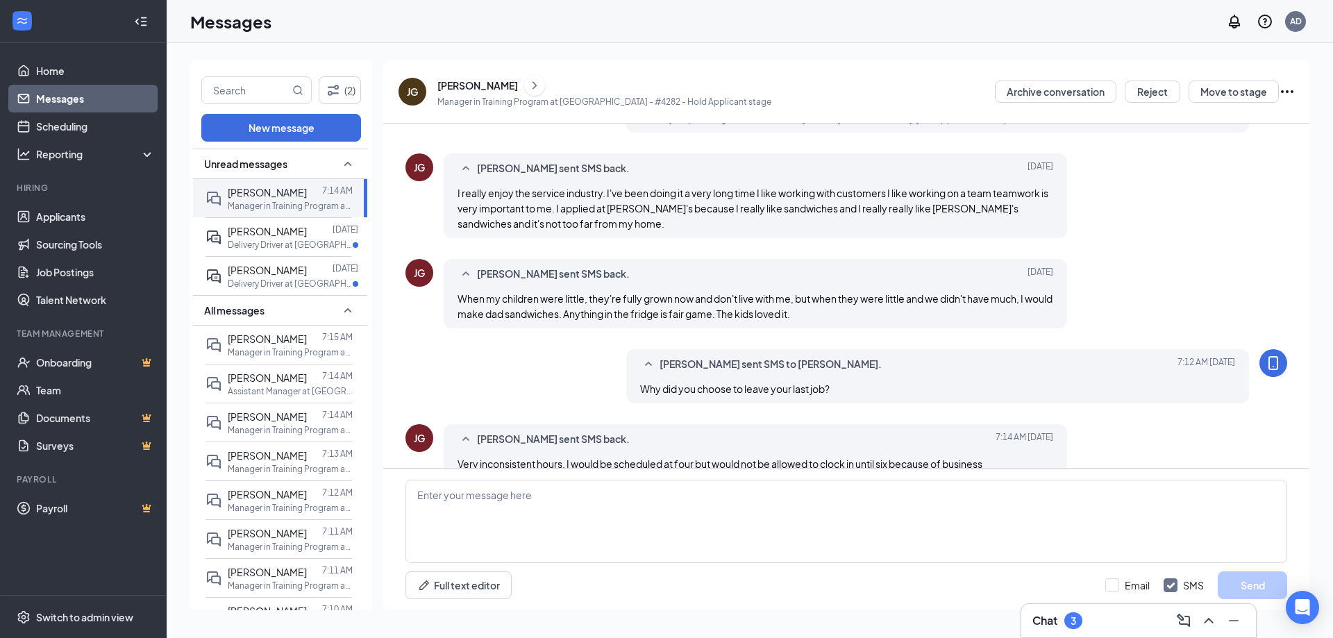
scroll to position [321, 0]
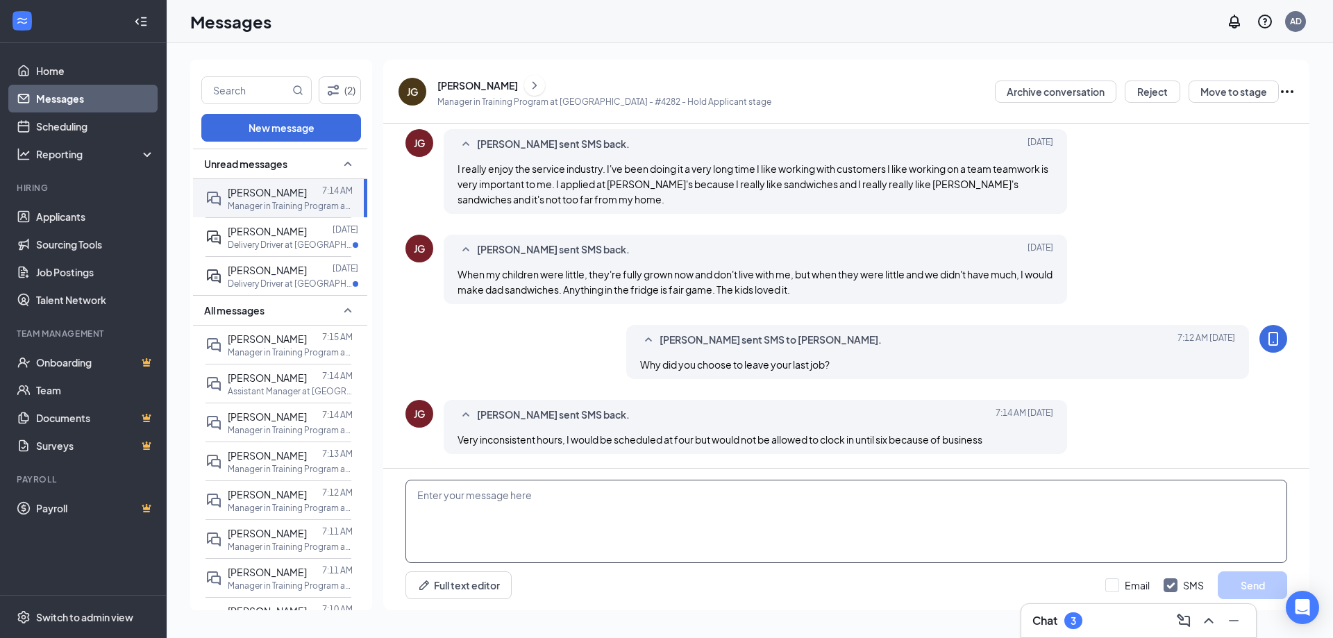
click at [507, 502] on textarea at bounding box center [845, 521] width 881 height 83
type textarea "Do you have your own car and reliable transportation/insurance?"
click at [1262, 589] on button "Send" at bounding box center [1251, 585] width 69 height 28
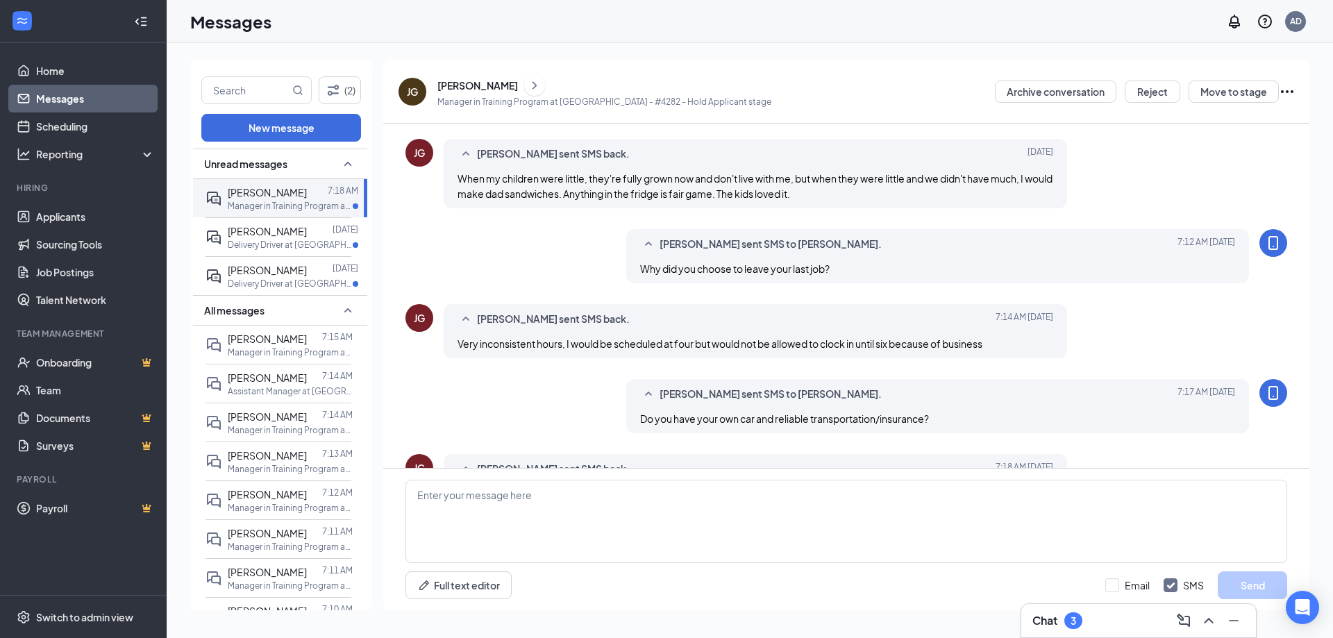
scroll to position [475, 0]
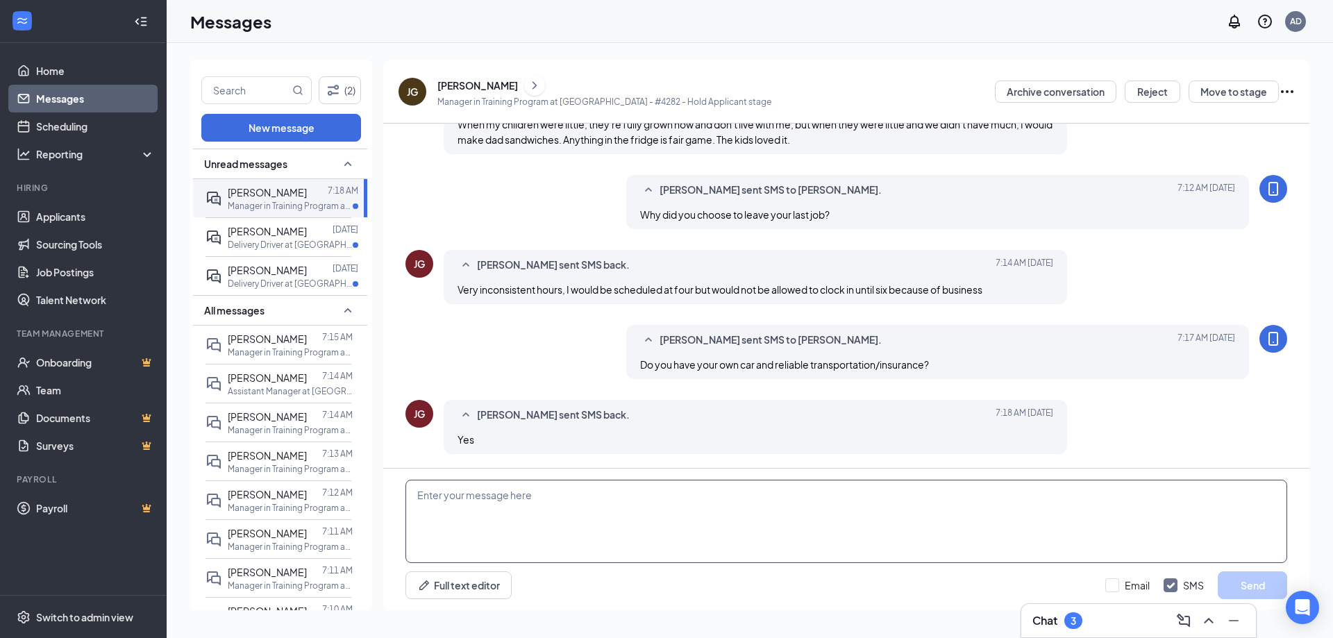
click at [536, 496] on textarea at bounding box center [845, 521] width 881 height 83
type textarea "Would you be available for an interview either this Thursday or Friday at 10 am?"
click at [1249, 579] on button "Send" at bounding box center [1251, 585] width 69 height 28
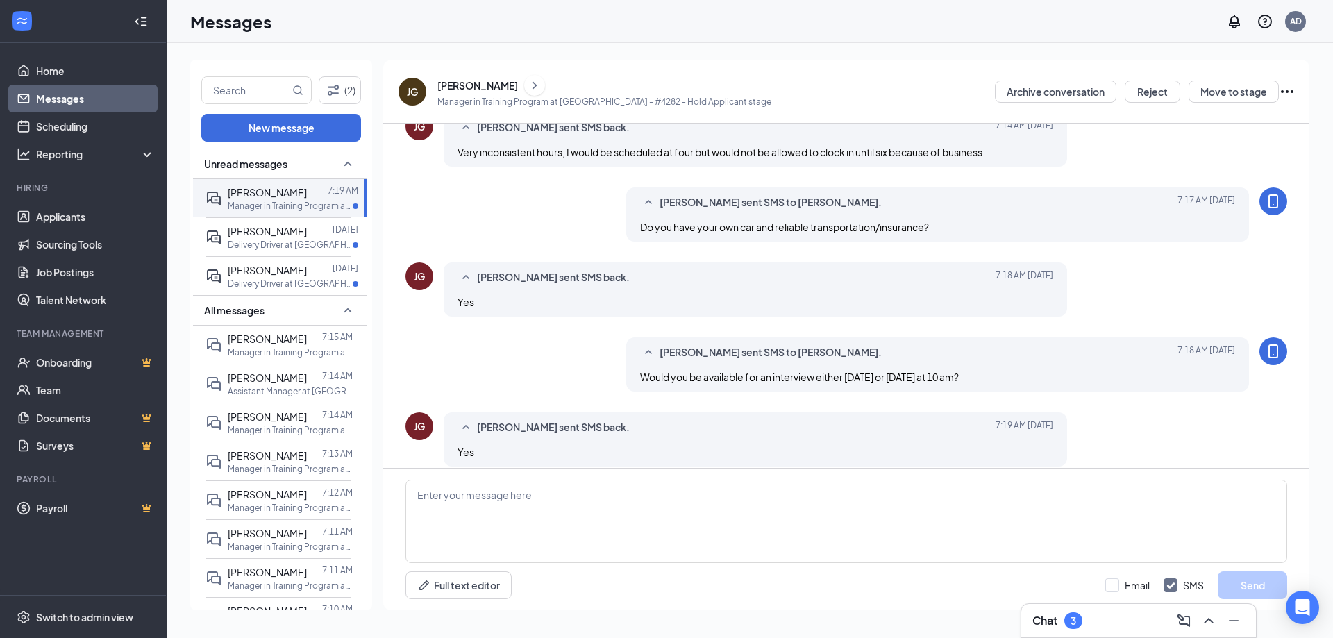
scroll to position [533, 0]
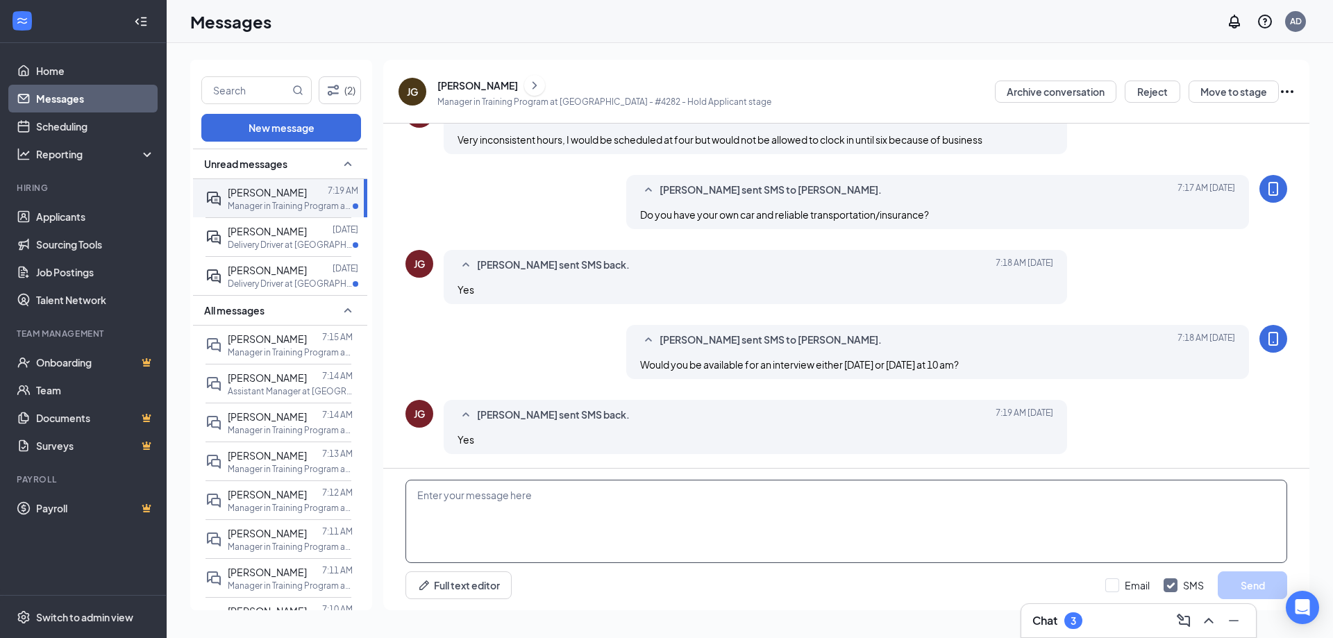
click at [485, 500] on textarea at bounding box center [845, 521] width 881 height 83
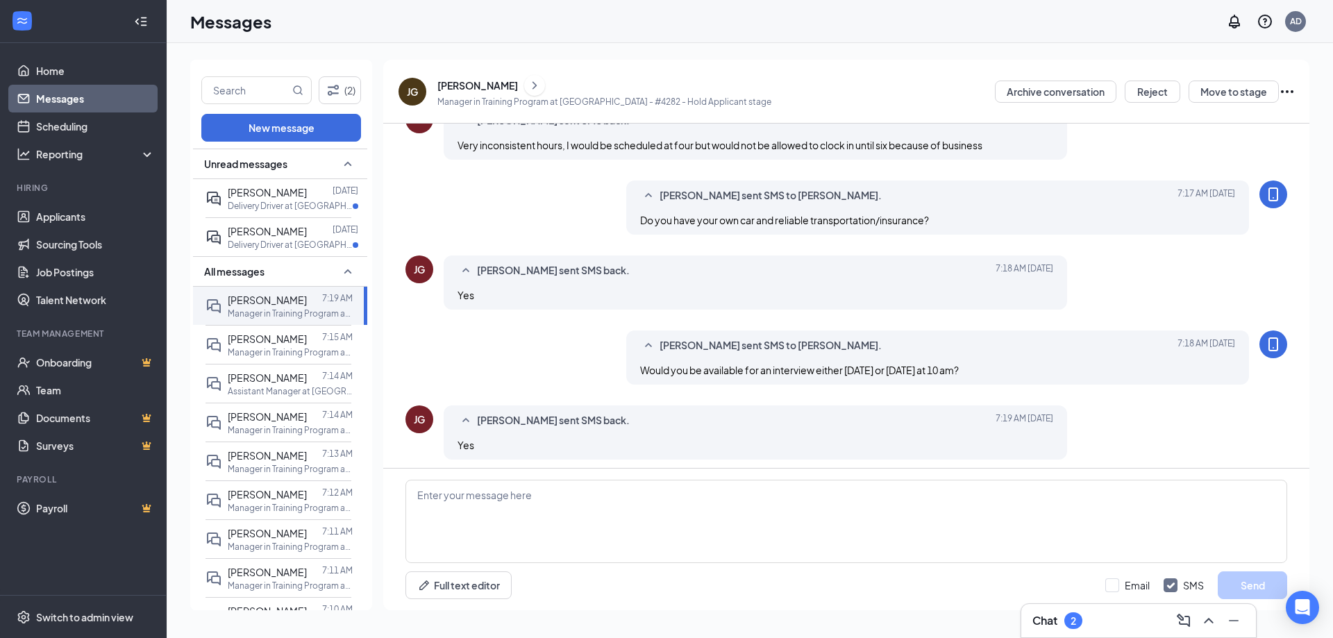
scroll to position [533, 0]
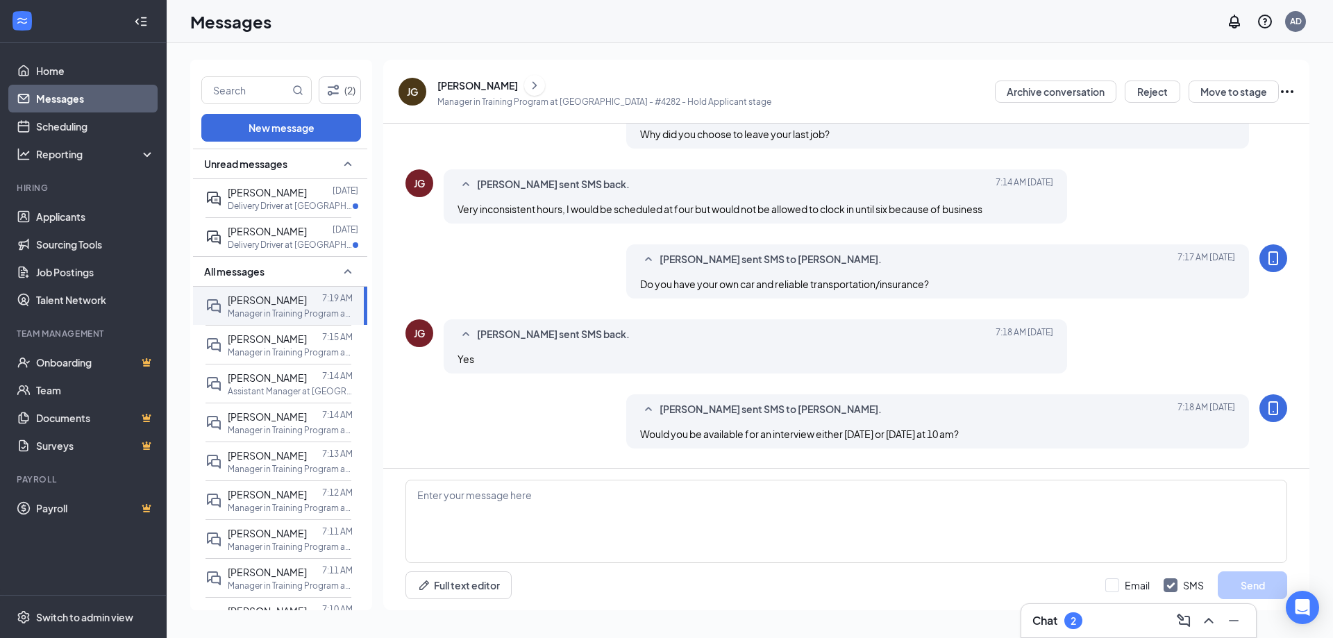
scroll to position [533, 0]
